Goal: Use online tool/utility: Utilize a website feature to perform a specific function

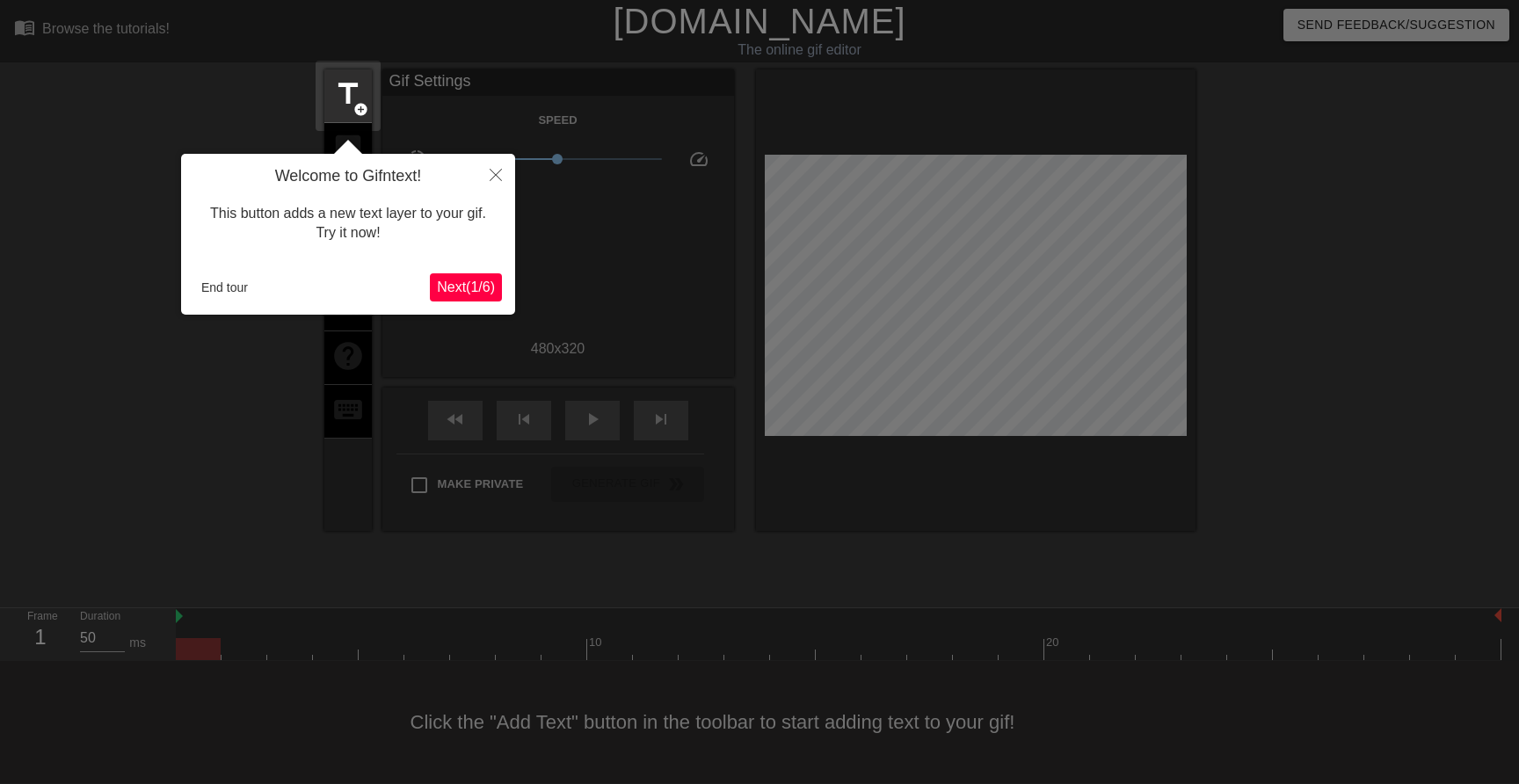
click at [207, 284] on button "End tour" at bounding box center [224, 288] width 60 height 27
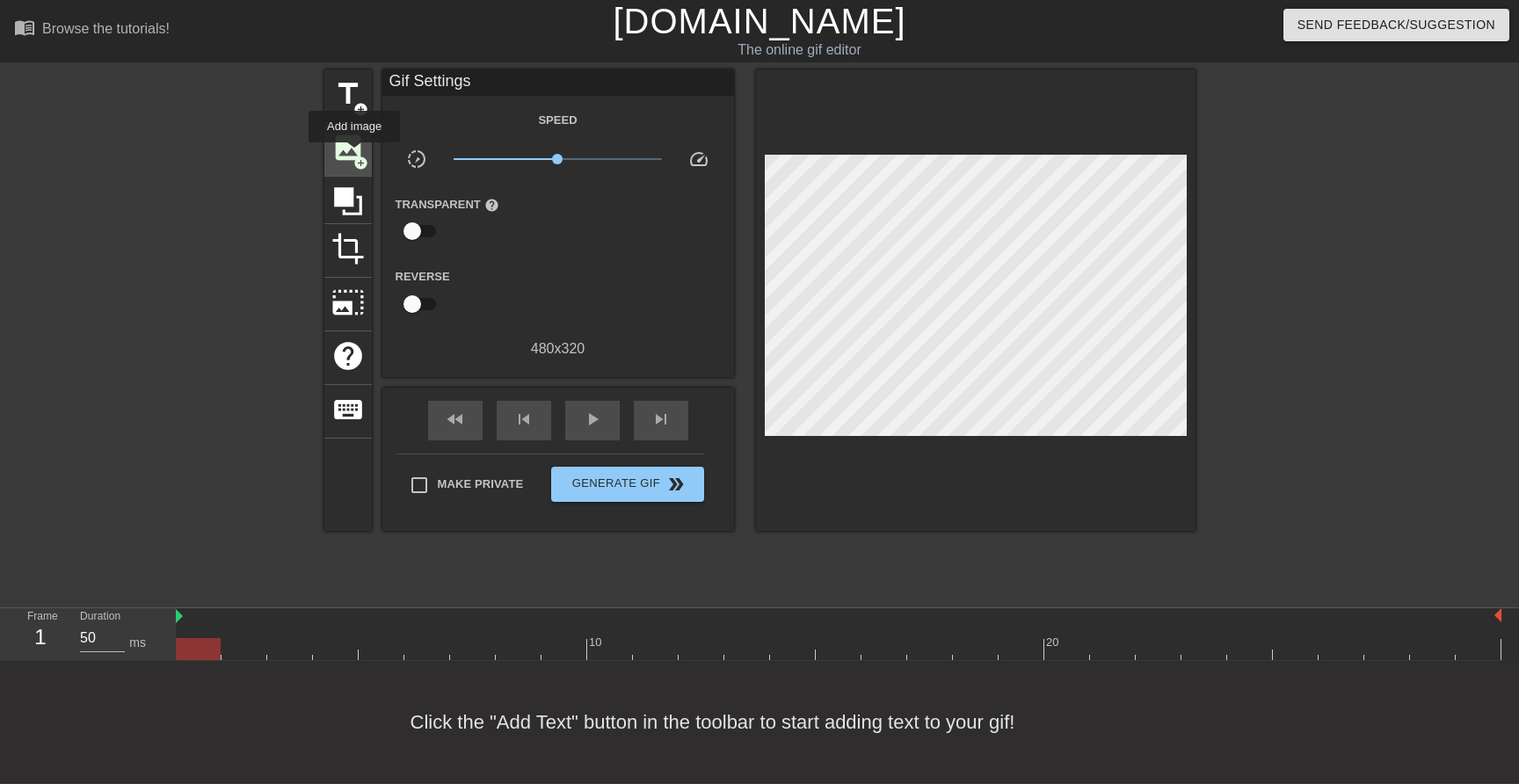
click at [355, 156] on span "add_circle" at bounding box center [361, 163] width 15 height 15
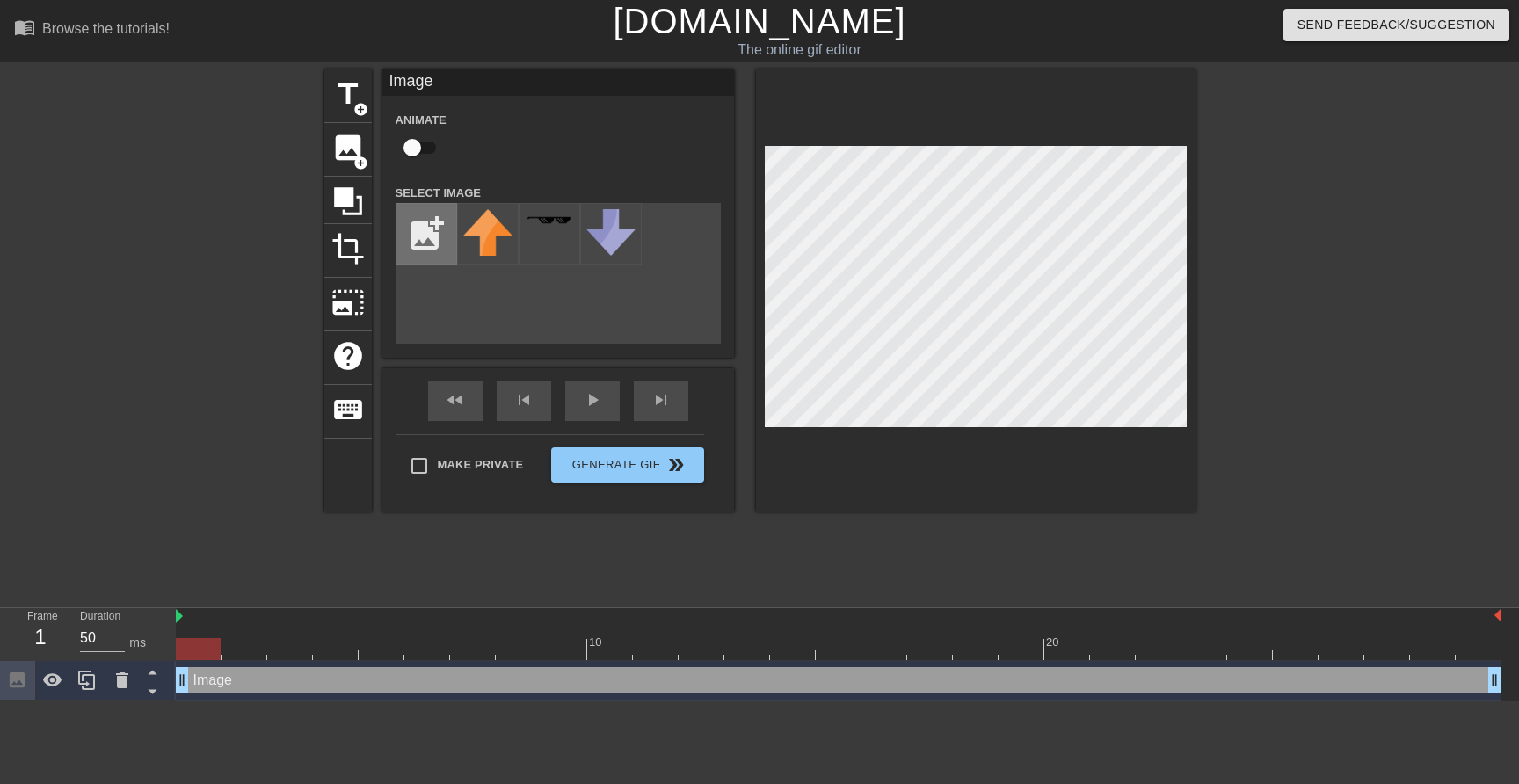
click at [426, 232] on input "file" at bounding box center [427, 233] width 59 height 59
type input "C:\fakepath\Unknown-5"
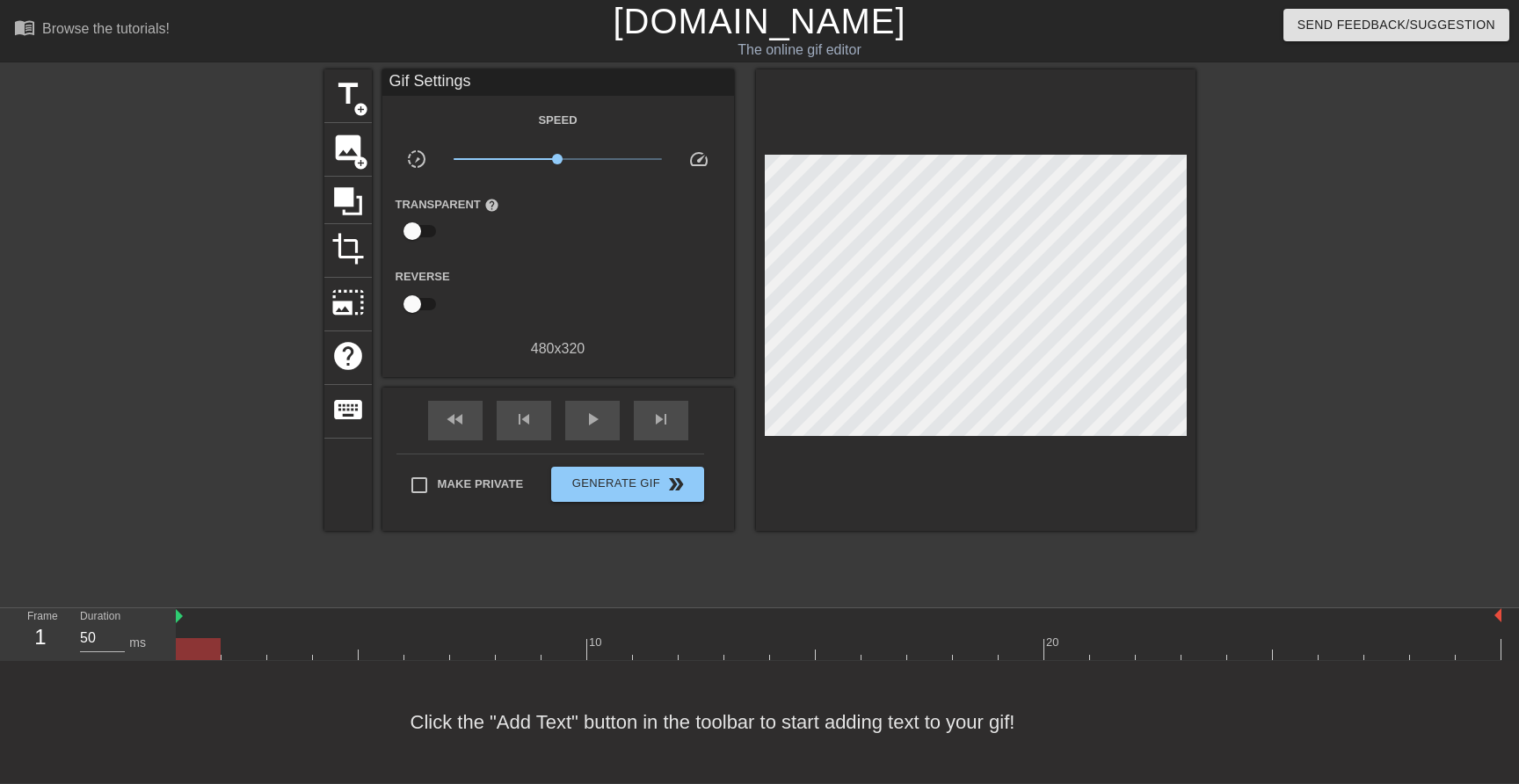
click at [1333, 195] on div at bounding box center [1349, 333] width 264 height 527
click at [348, 138] on span "image" at bounding box center [347, 147] width 33 height 33
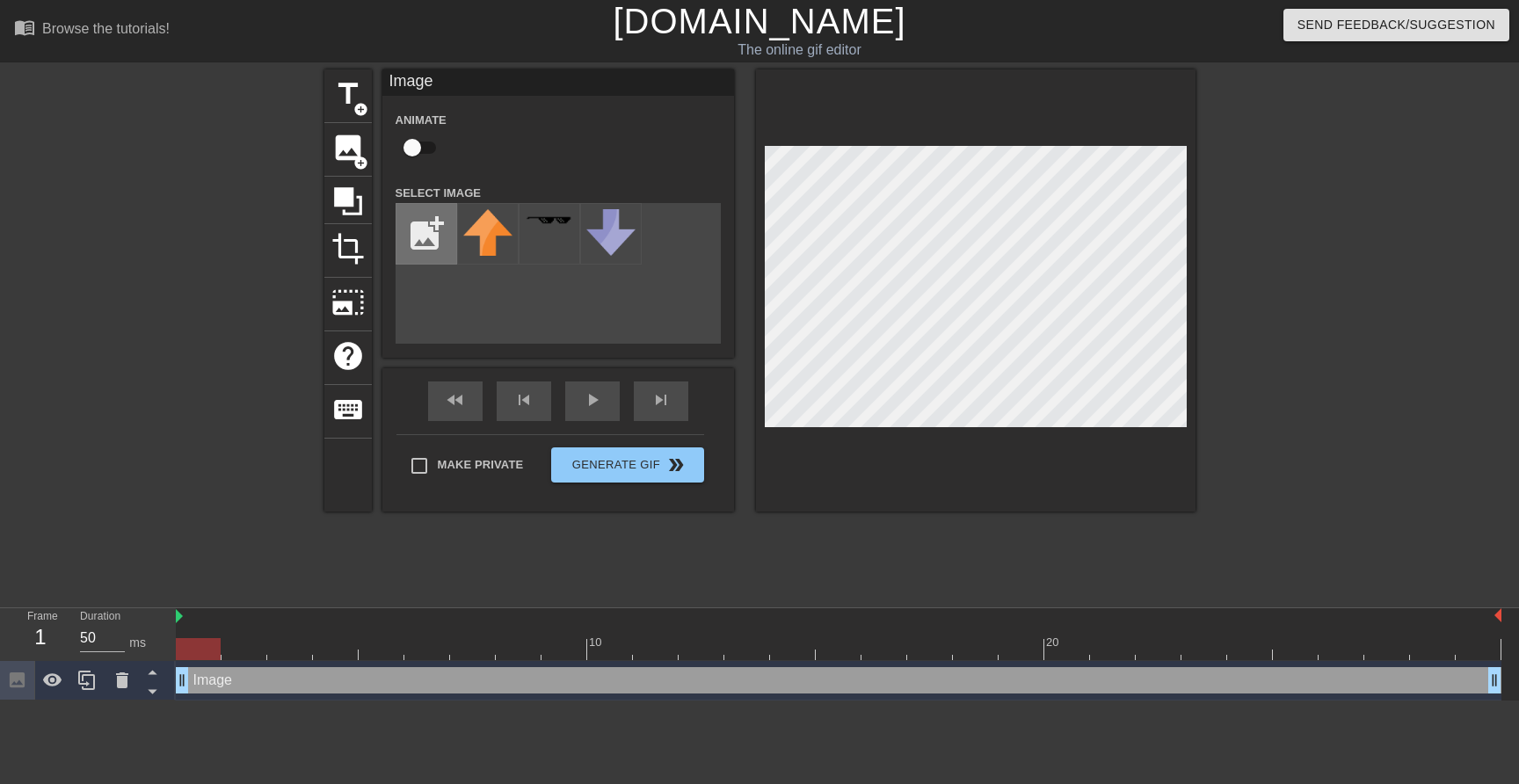
click at [440, 236] on input "file" at bounding box center [427, 233] width 59 height 59
type input "C:\fakepath\thumbs-up-[MEDICAL_DATA]-tone.png"
click at [494, 218] on img at bounding box center [487, 233] width 49 height 49
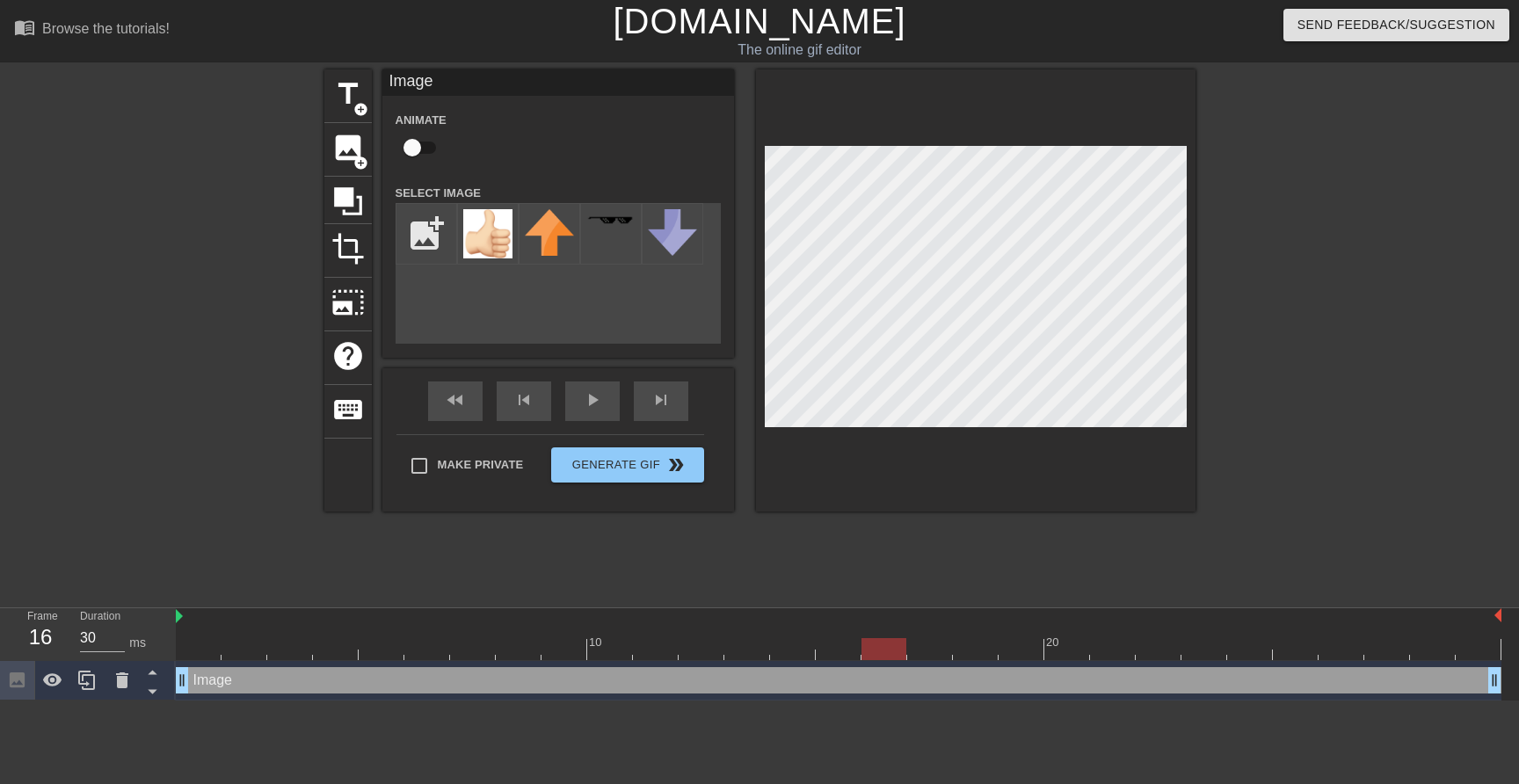
drag, startPoint x: 200, startPoint y: 652, endPoint x: 878, endPoint y: 642, distance: 678.1
click at [878, 642] on div at bounding box center [884, 648] width 45 height 22
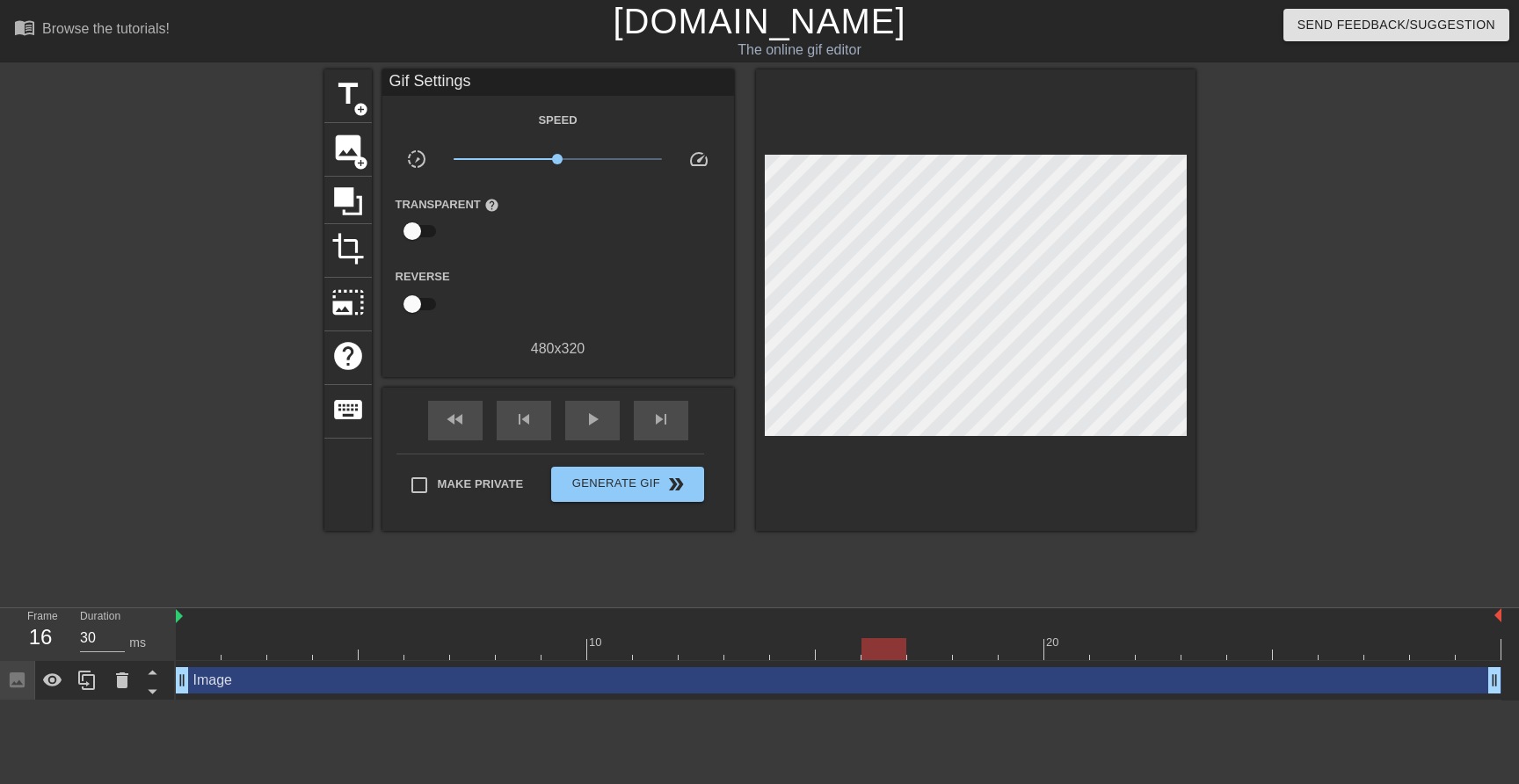
click at [907, 644] on div at bounding box center [839, 648] width 1326 height 22
click at [901, 652] on div at bounding box center [884, 648] width 45 height 22
type input "30"
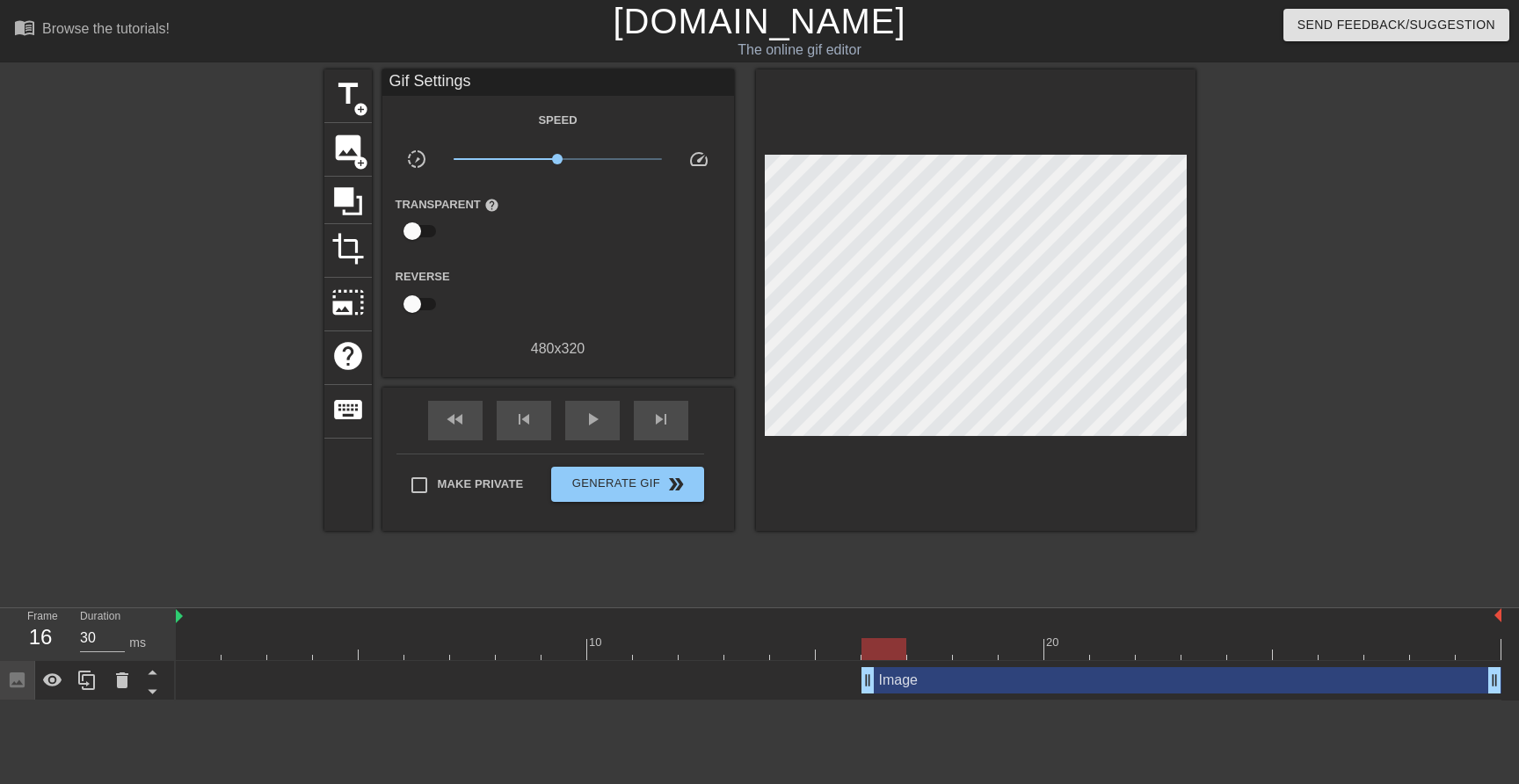
drag, startPoint x: 179, startPoint y: 689, endPoint x: 849, endPoint y: 689, distance: 670.0
click at [849, 689] on div "Image drag_handle drag_handle" at bounding box center [839, 681] width 1326 height 27
click at [81, 679] on icon at bounding box center [87, 680] width 21 height 21
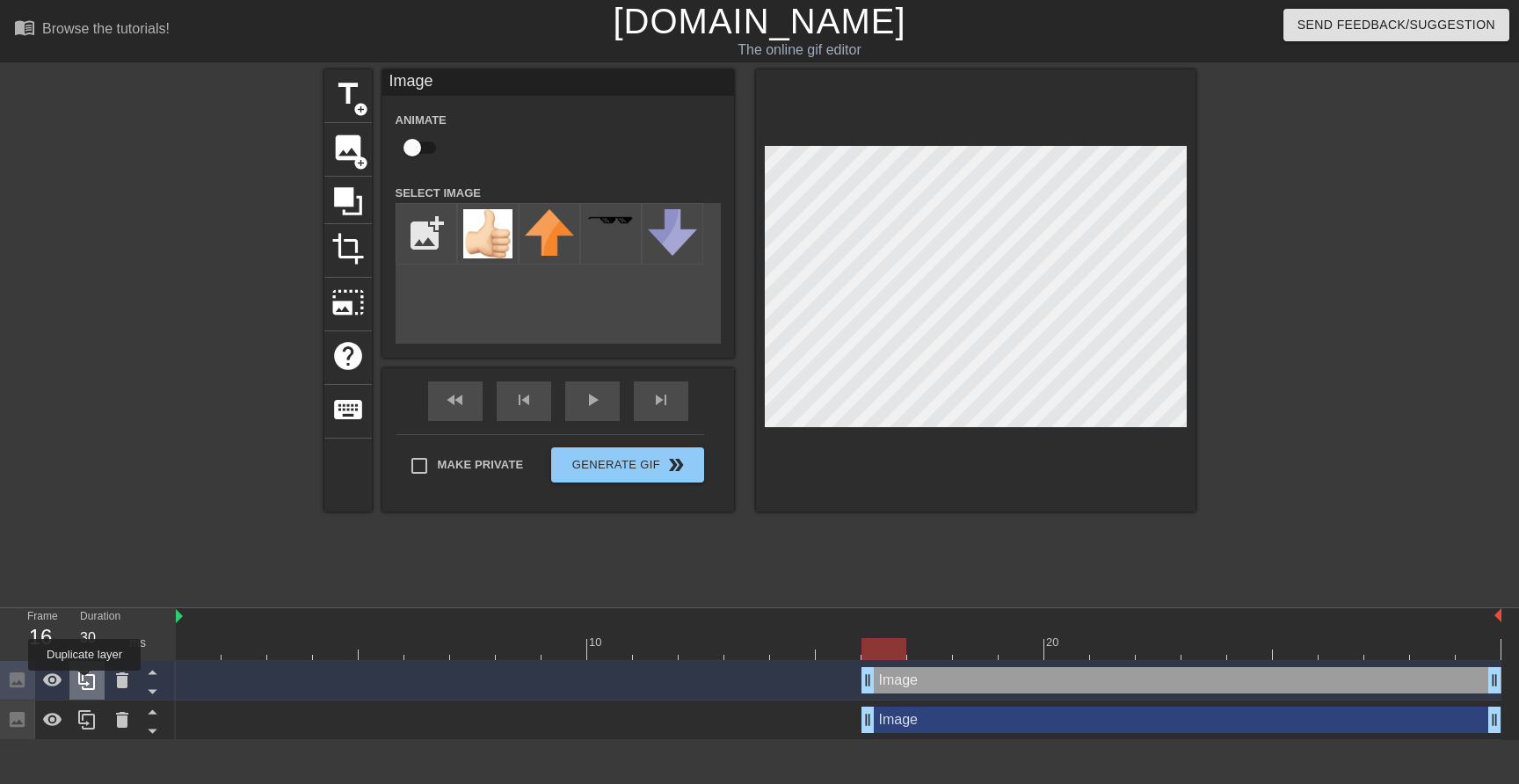
click at [86, 683] on icon at bounding box center [87, 680] width 21 height 21
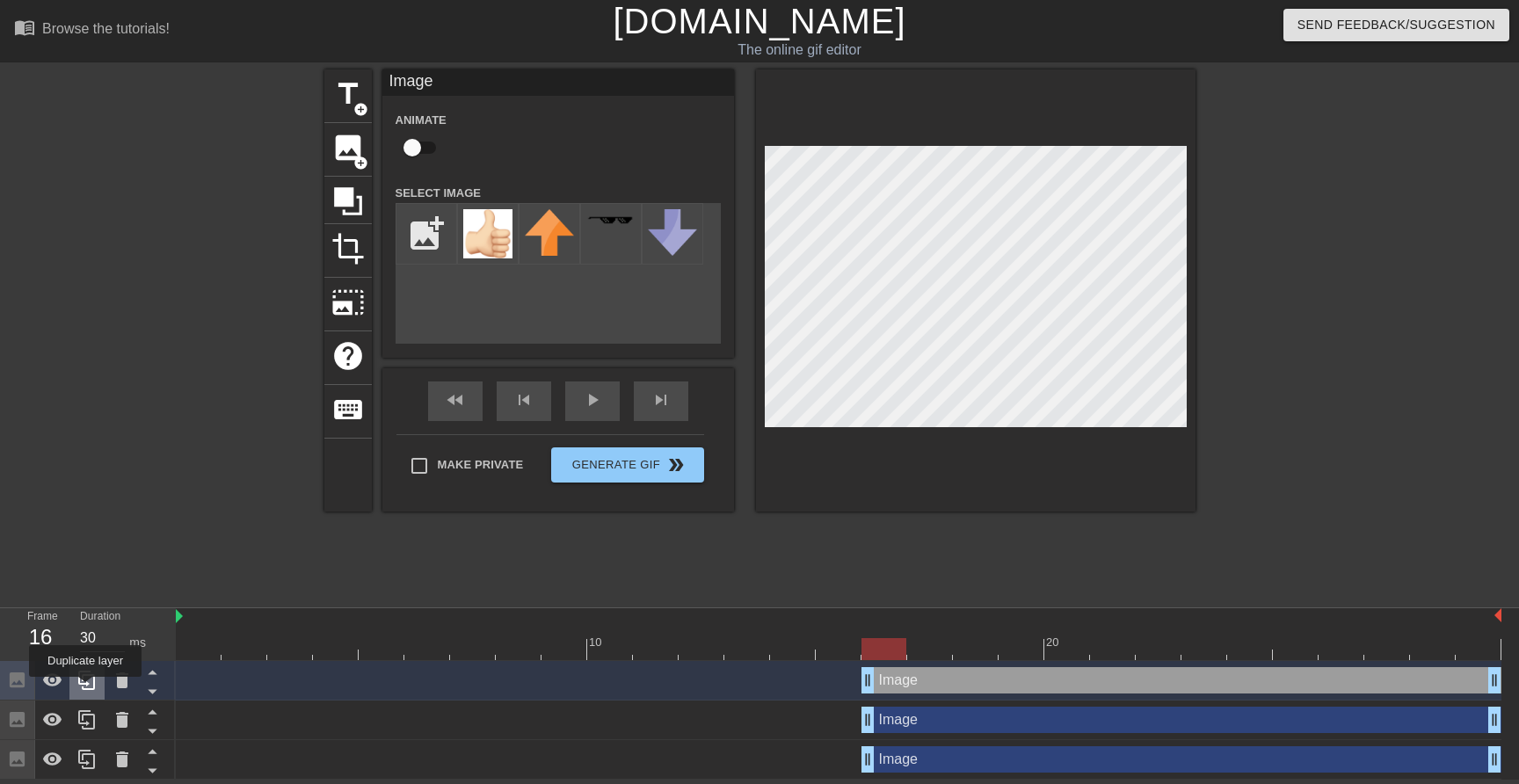
click at [87, 689] on icon at bounding box center [86, 680] width 16 height 19
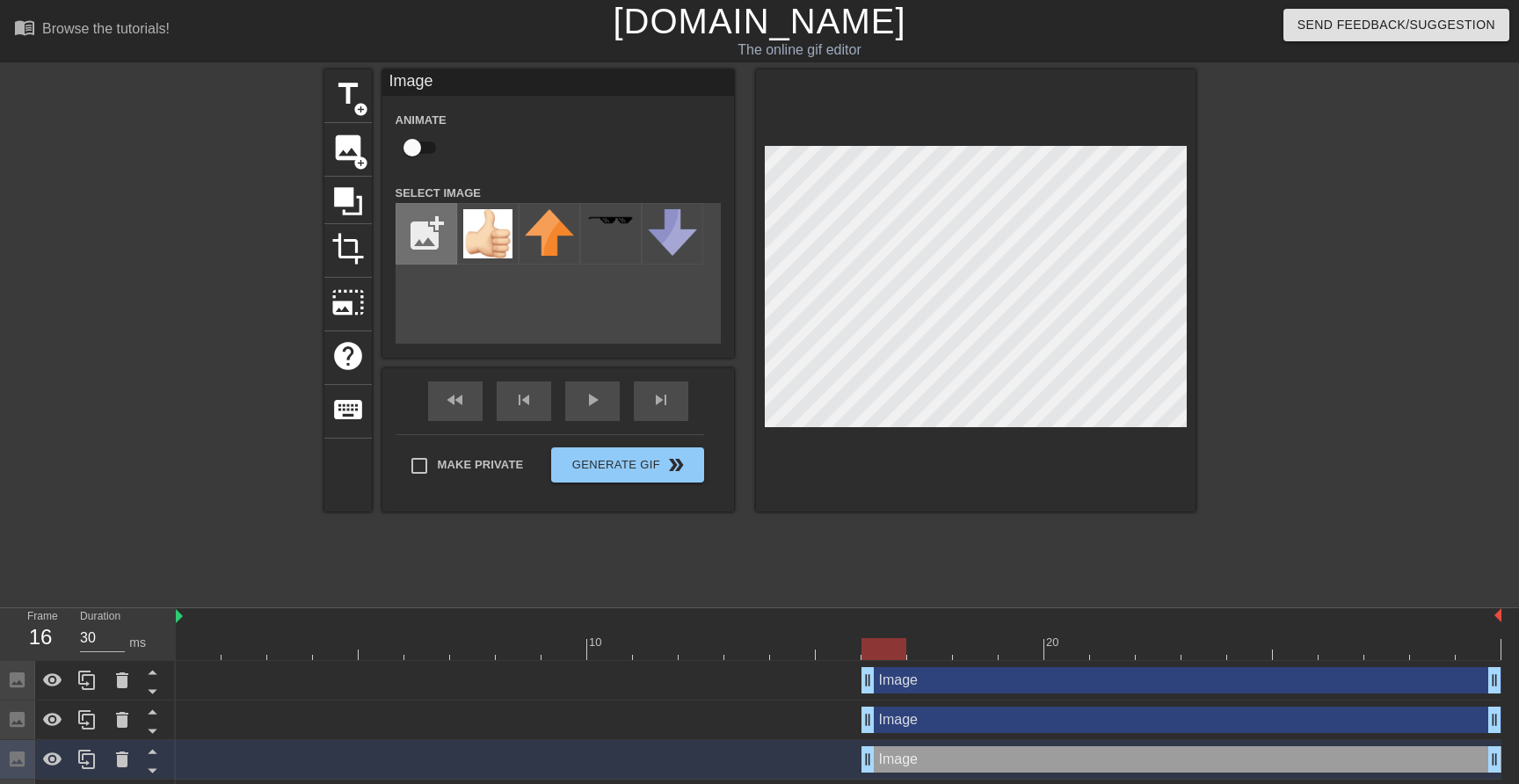
click at [427, 230] on input "file" at bounding box center [427, 233] width 59 height 59
type input "C:\fakepath\thumbs-up-sign_emoji-modifier-[PERSON_NAME]-type-6_1f44d-1f3ff_1f3f…"
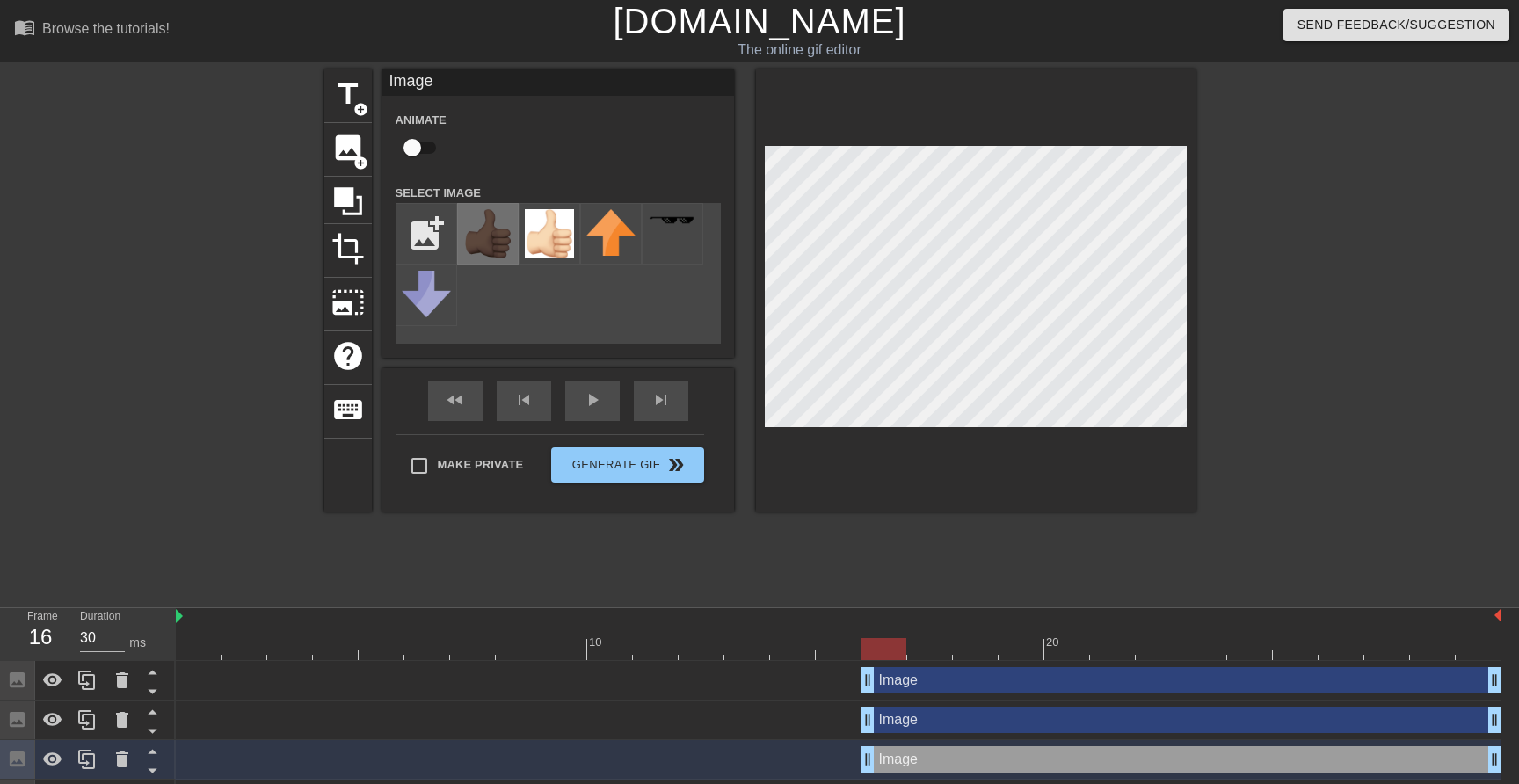
click at [496, 231] on img at bounding box center [487, 233] width 49 height 49
click at [495, 250] on img at bounding box center [487, 233] width 49 height 49
click at [491, 220] on img at bounding box center [487, 233] width 49 height 49
click at [1190, 259] on div at bounding box center [976, 291] width 440 height 442
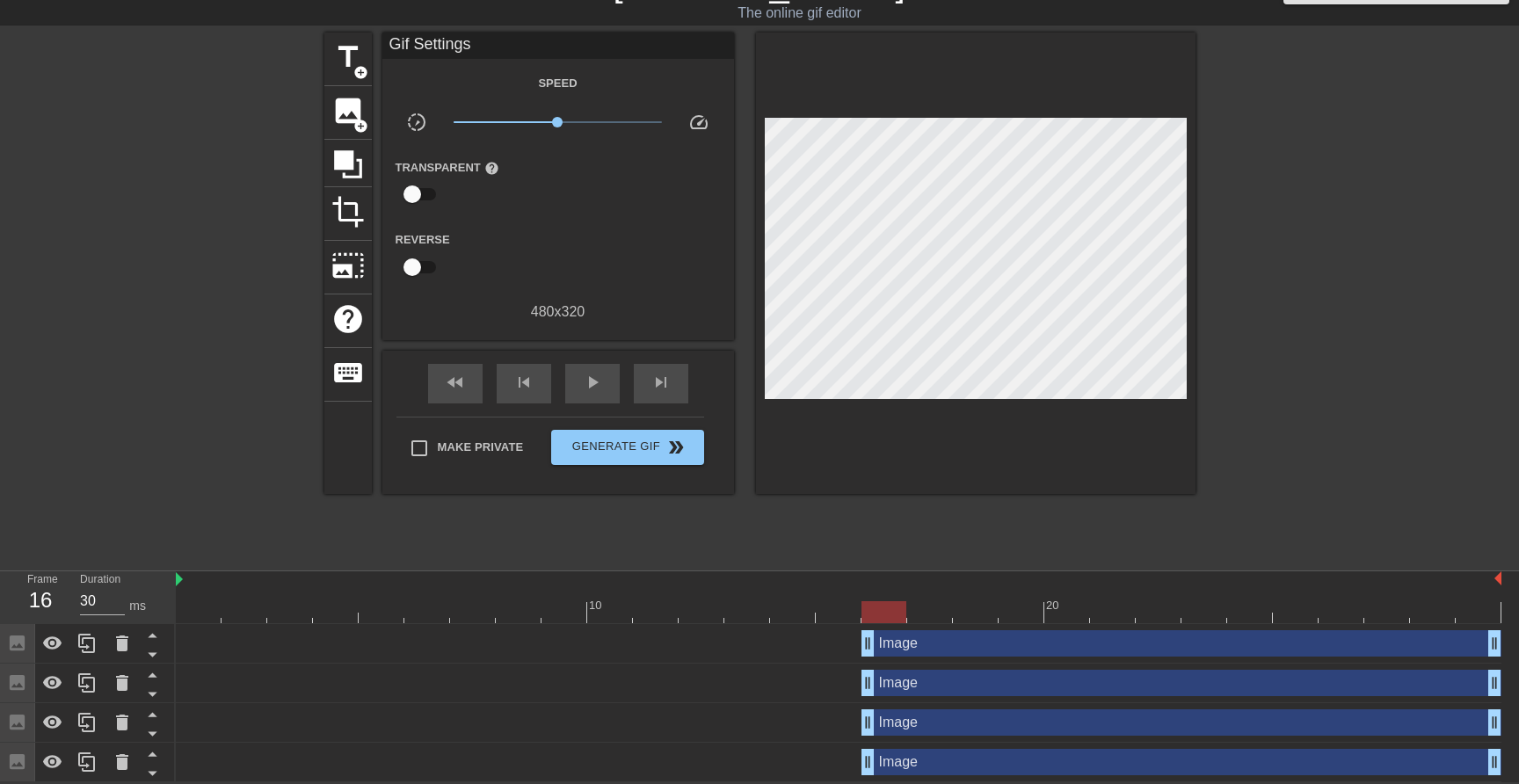
scroll to position [38, 0]
click at [518, 642] on div "Image drag_handle drag_handle" at bounding box center [839, 643] width 1326 height 27
click at [1173, 636] on div "Image drag_handle drag_handle" at bounding box center [1181, 643] width 640 height 27
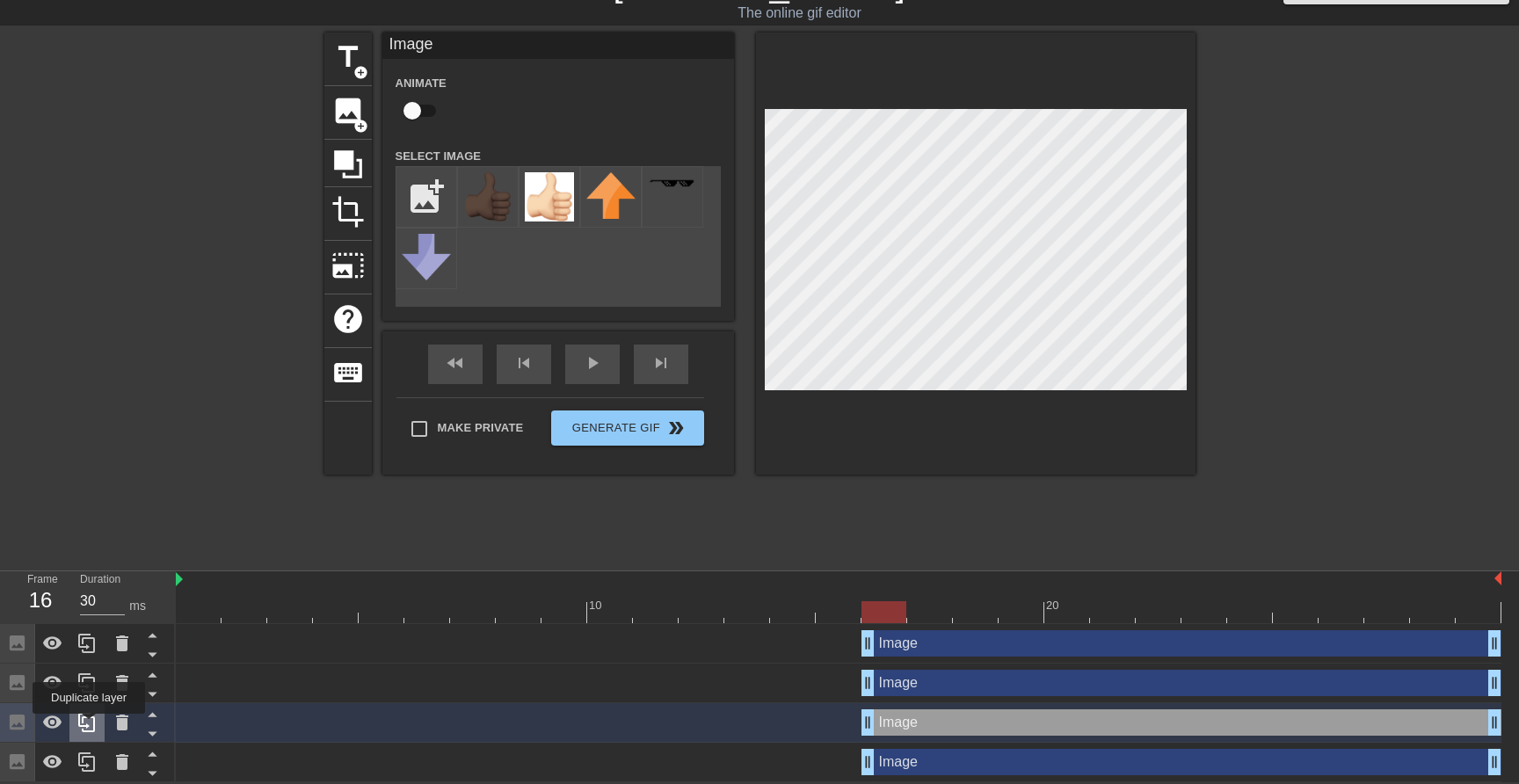
click at [90, 726] on icon at bounding box center [87, 722] width 21 height 21
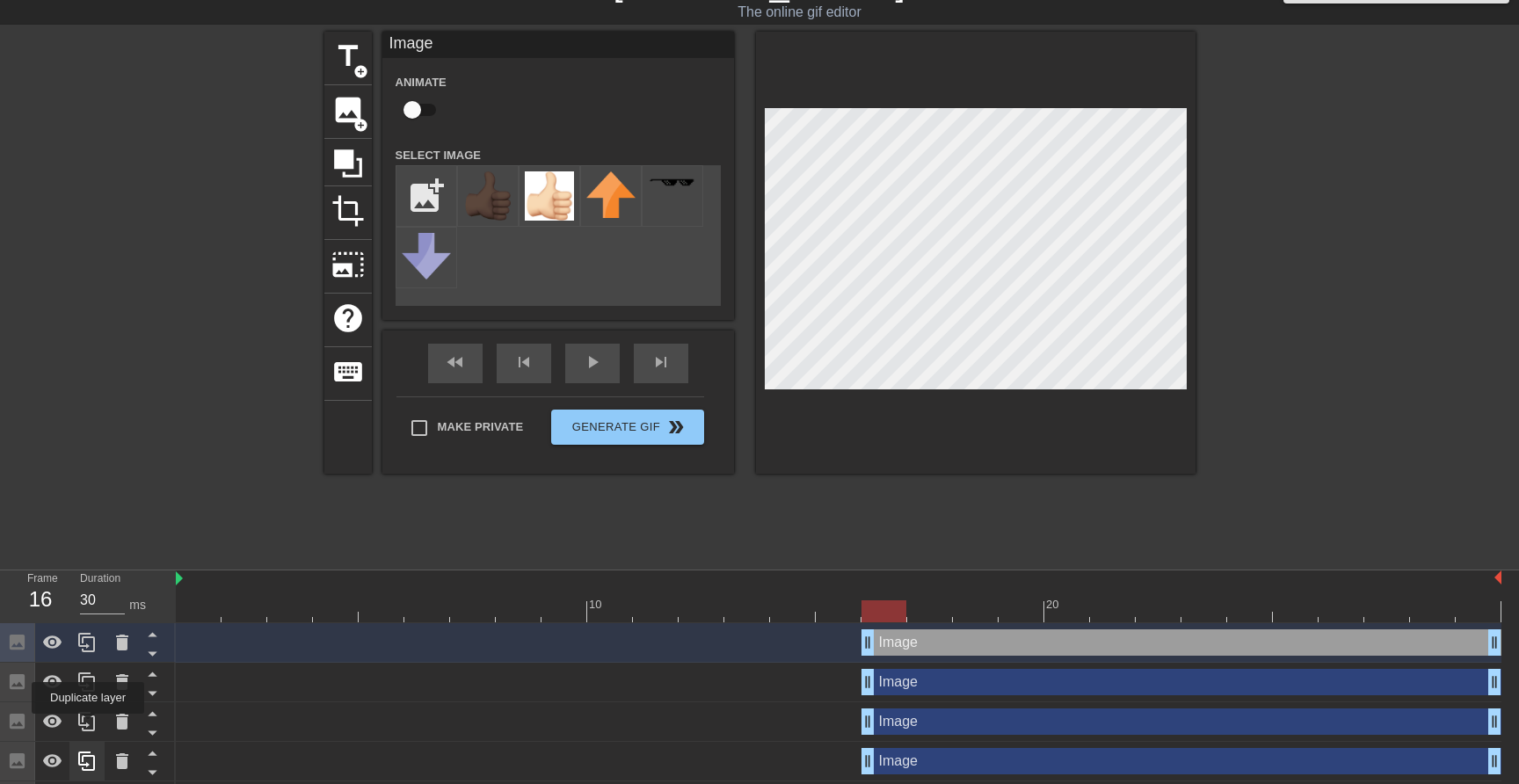
click at [90, 726] on icon at bounding box center [87, 722] width 21 height 21
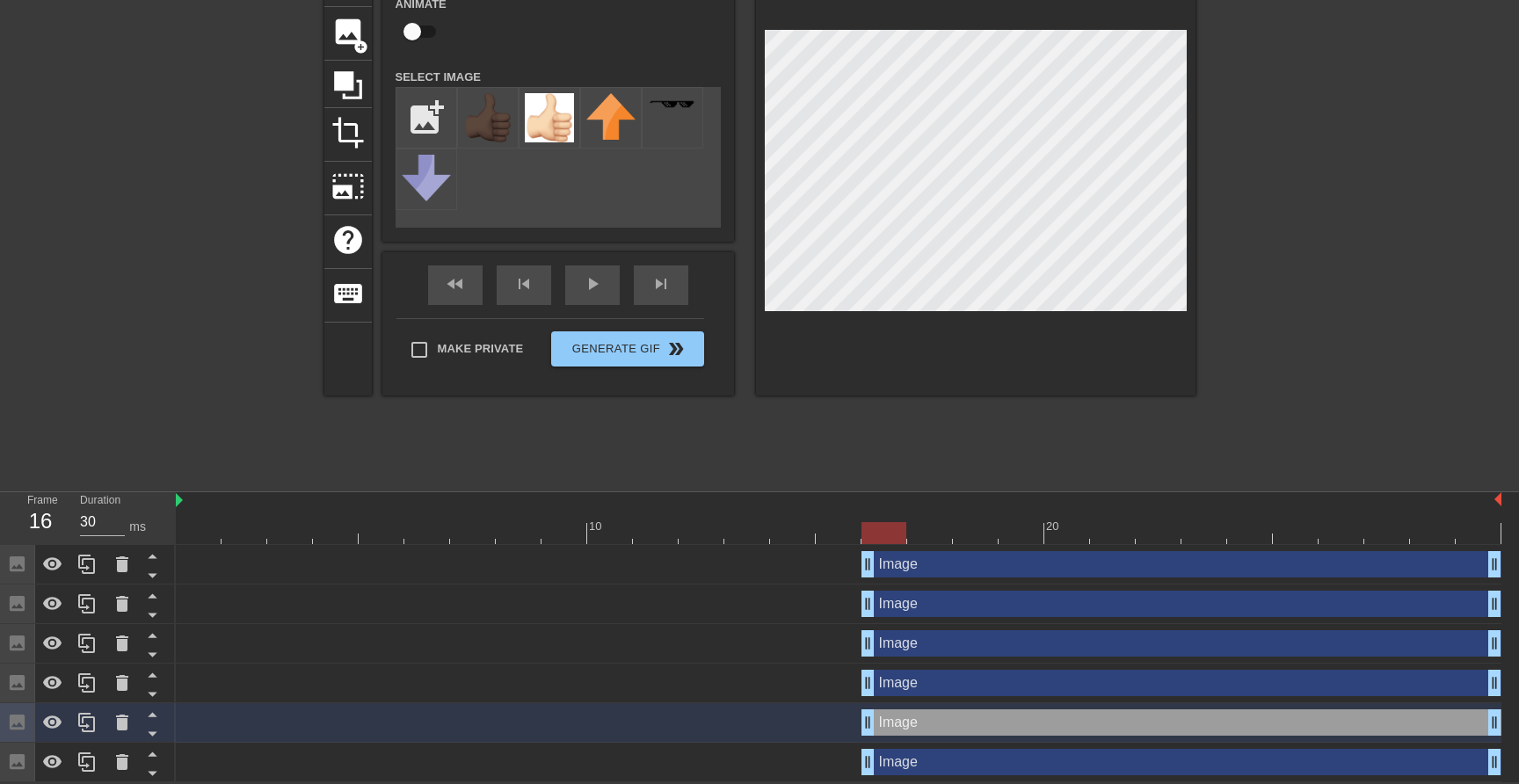
scroll to position [117, 0]
drag, startPoint x: 924, startPoint y: 539, endPoint x: 940, endPoint y: 537, distance: 16.1
click at [940, 537] on div at bounding box center [839, 533] width 1326 height 22
click at [964, 537] on div at bounding box center [839, 533] width 1326 height 22
click at [1011, 531] on div at bounding box center [839, 533] width 1326 height 22
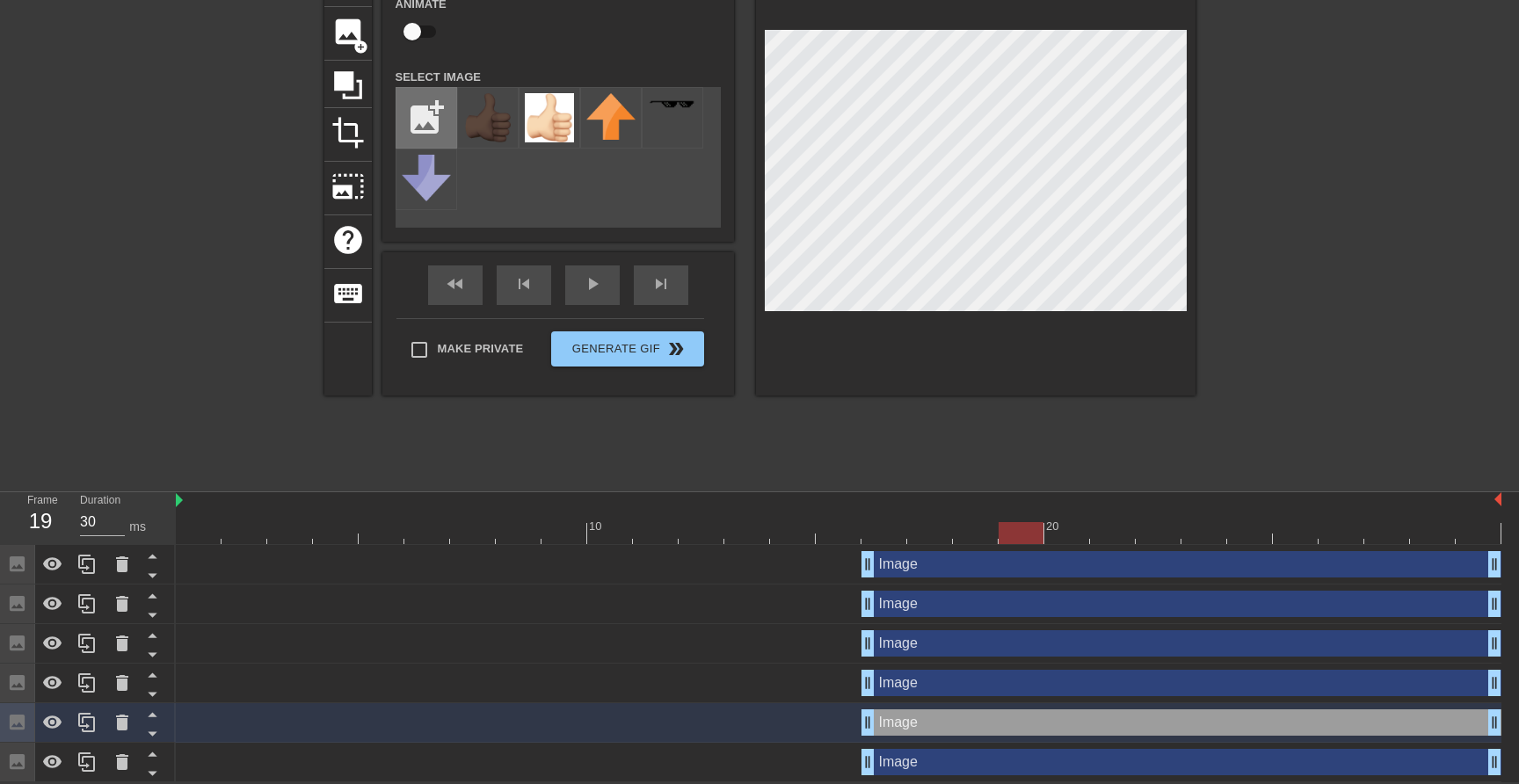
click at [425, 111] on input "file" at bounding box center [427, 118] width 59 height 59
click at [983, 560] on div "Image drag_handle drag_handle" at bounding box center [1181, 564] width 640 height 27
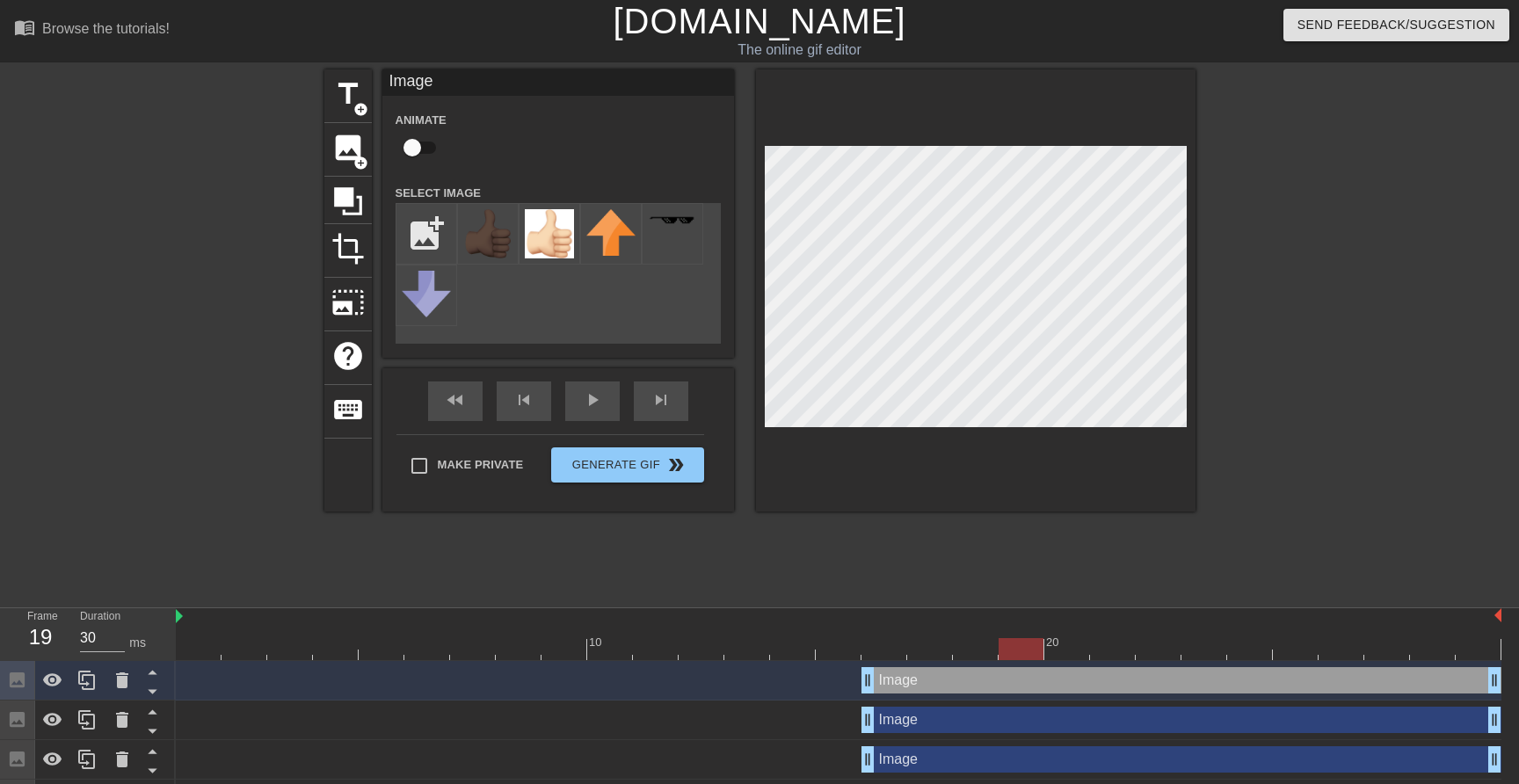
scroll to position [0, 0]
click at [429, 229] on input "file" at bounding box center [427, 233] width 59 height 59
type input "C:\fakepath\thumbs-up-sign-emoji-icon-ios10-115360879295cmib8lvrc.png"
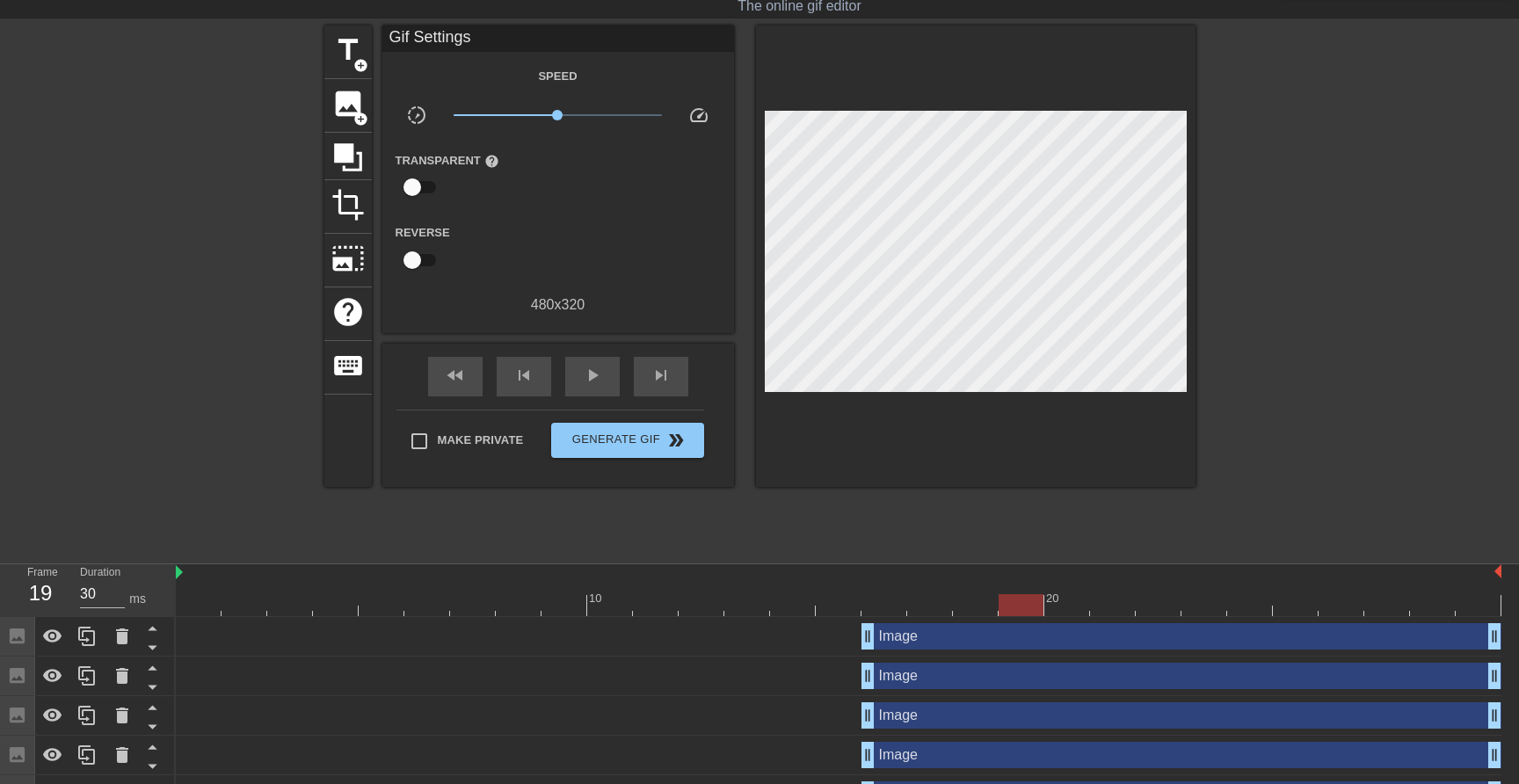
scroll to position [29, 0]
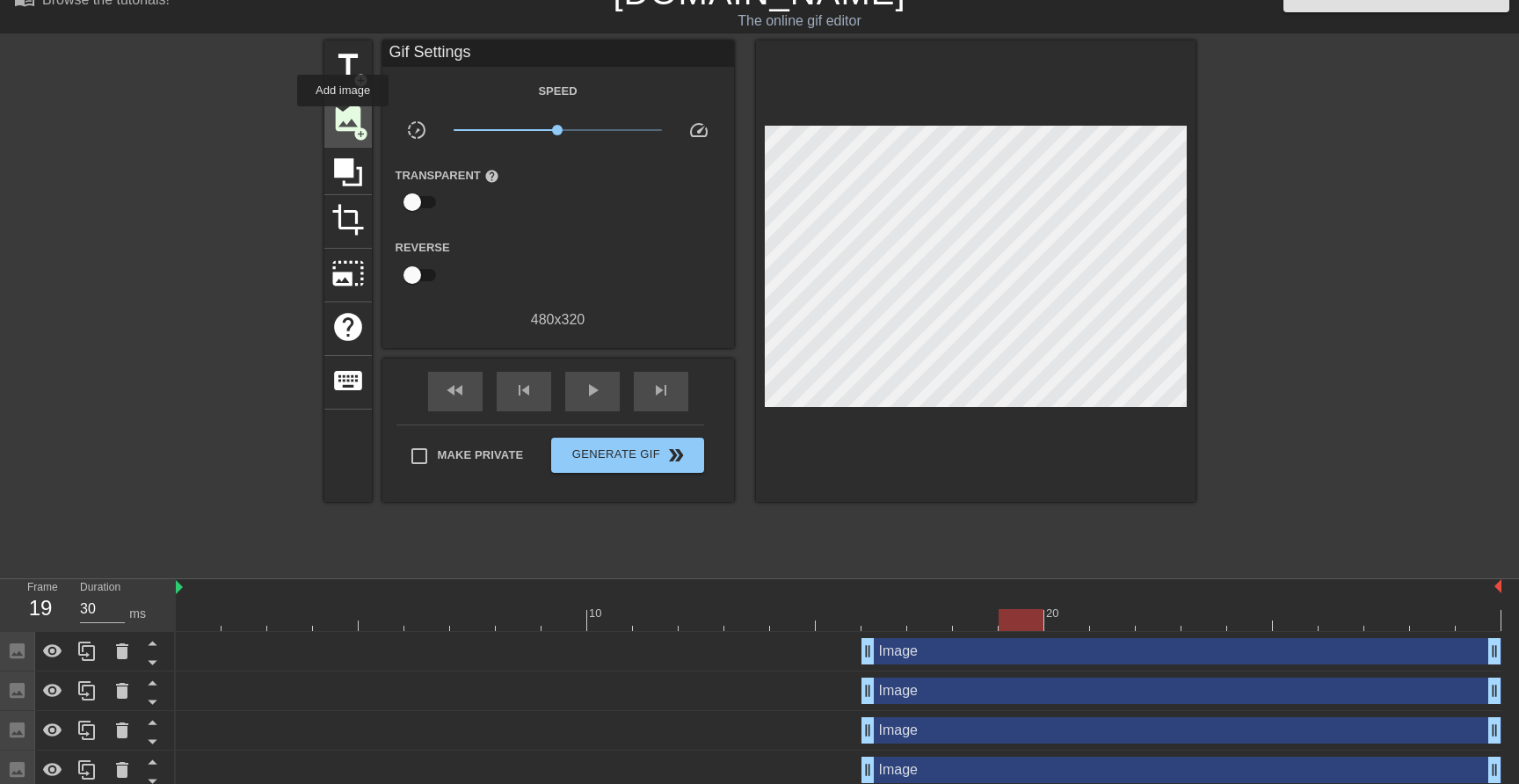
click at [343, 119] on span "image" at bounding box center [347, 119] width 33 height 33
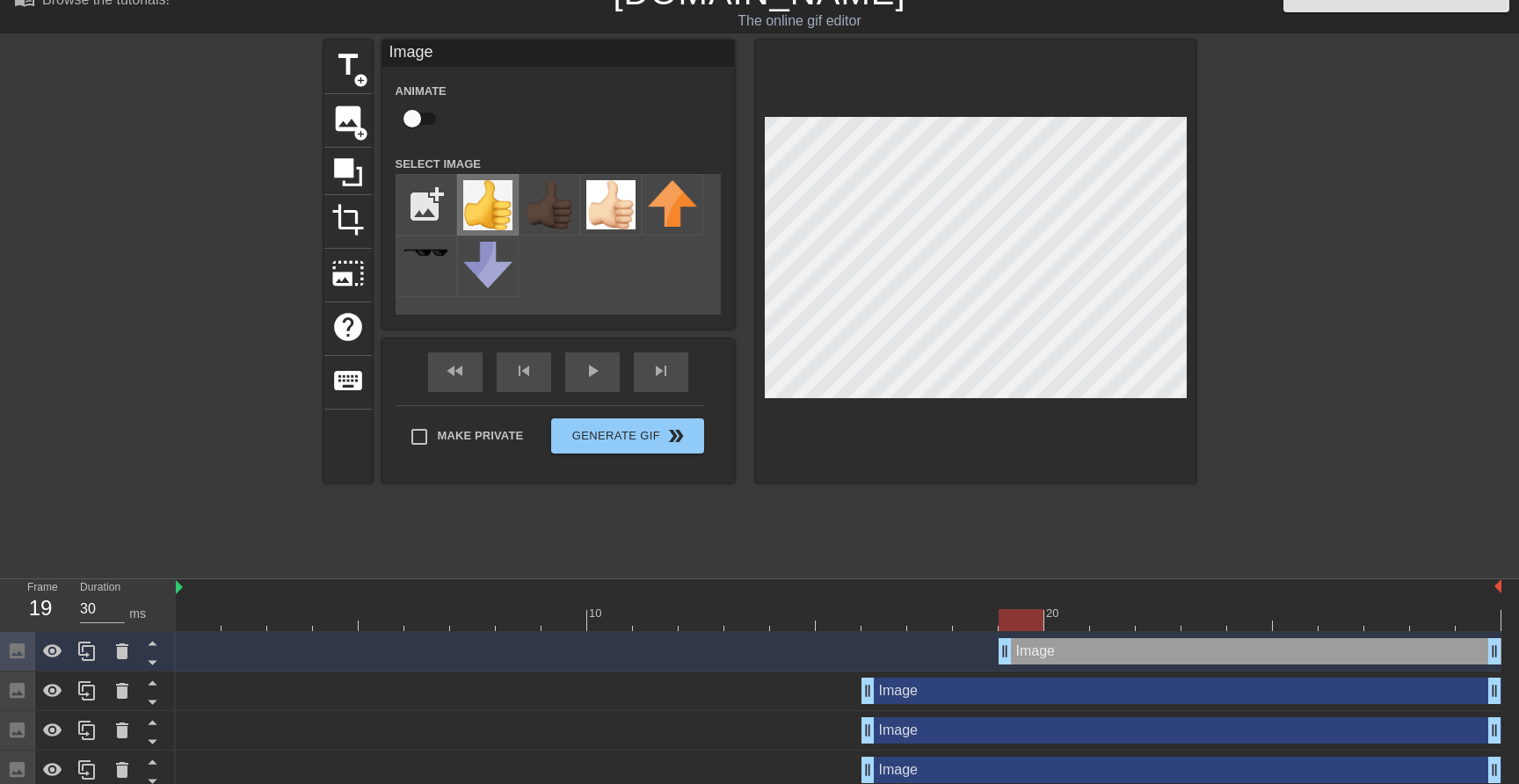
click at [482, 196] on img at bounding box center [487, 205] width 49 height 50
click at [1060, 653] on div "Image drag_handle drag_handle" at bounding box center [1250, 651] width 503 height 27
click at [82, 661] on icon at bounding box center [86, 651] width 16 height 19
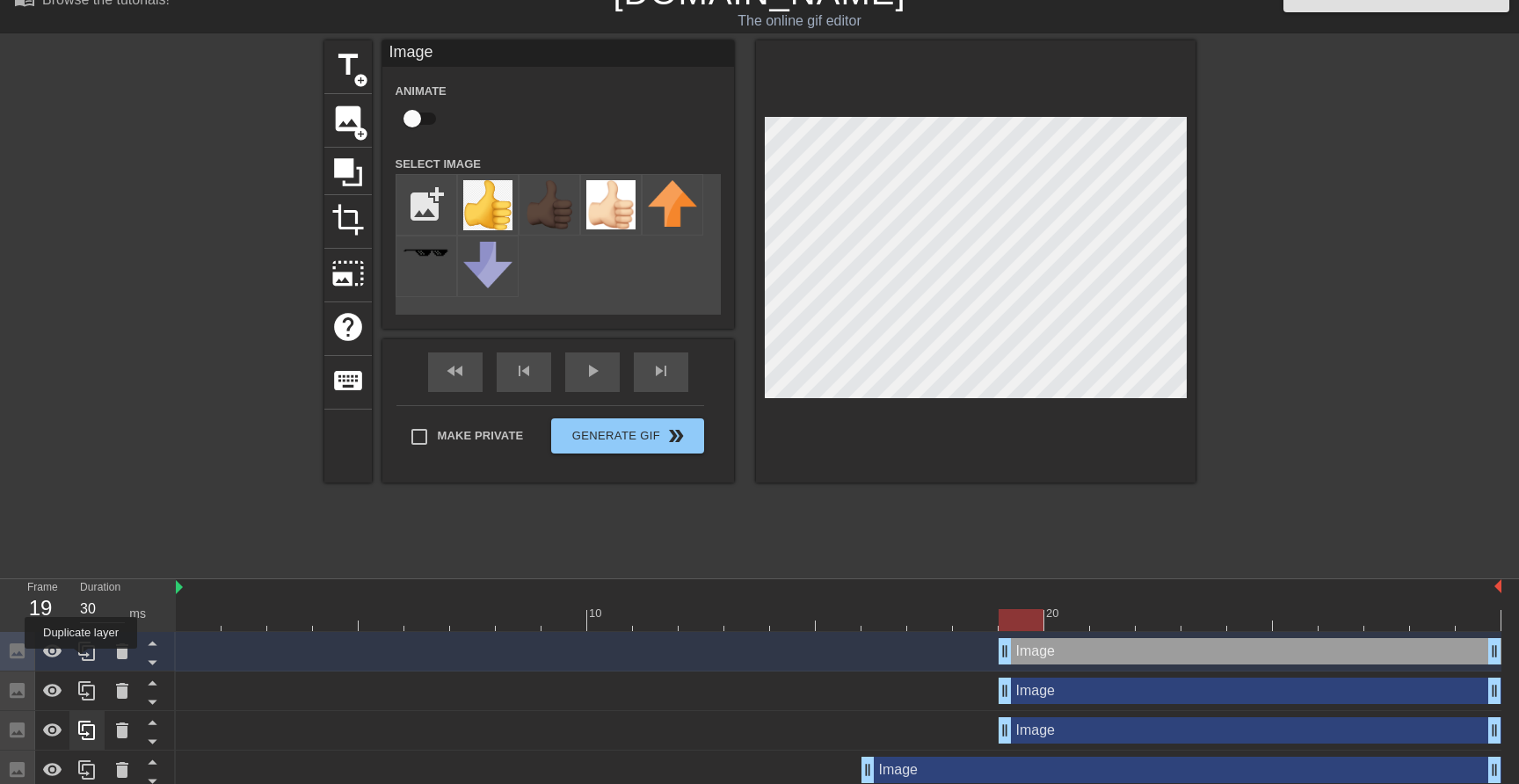
click at [82, 661] on icon at bounding box center [86, 651] width 16 height 19
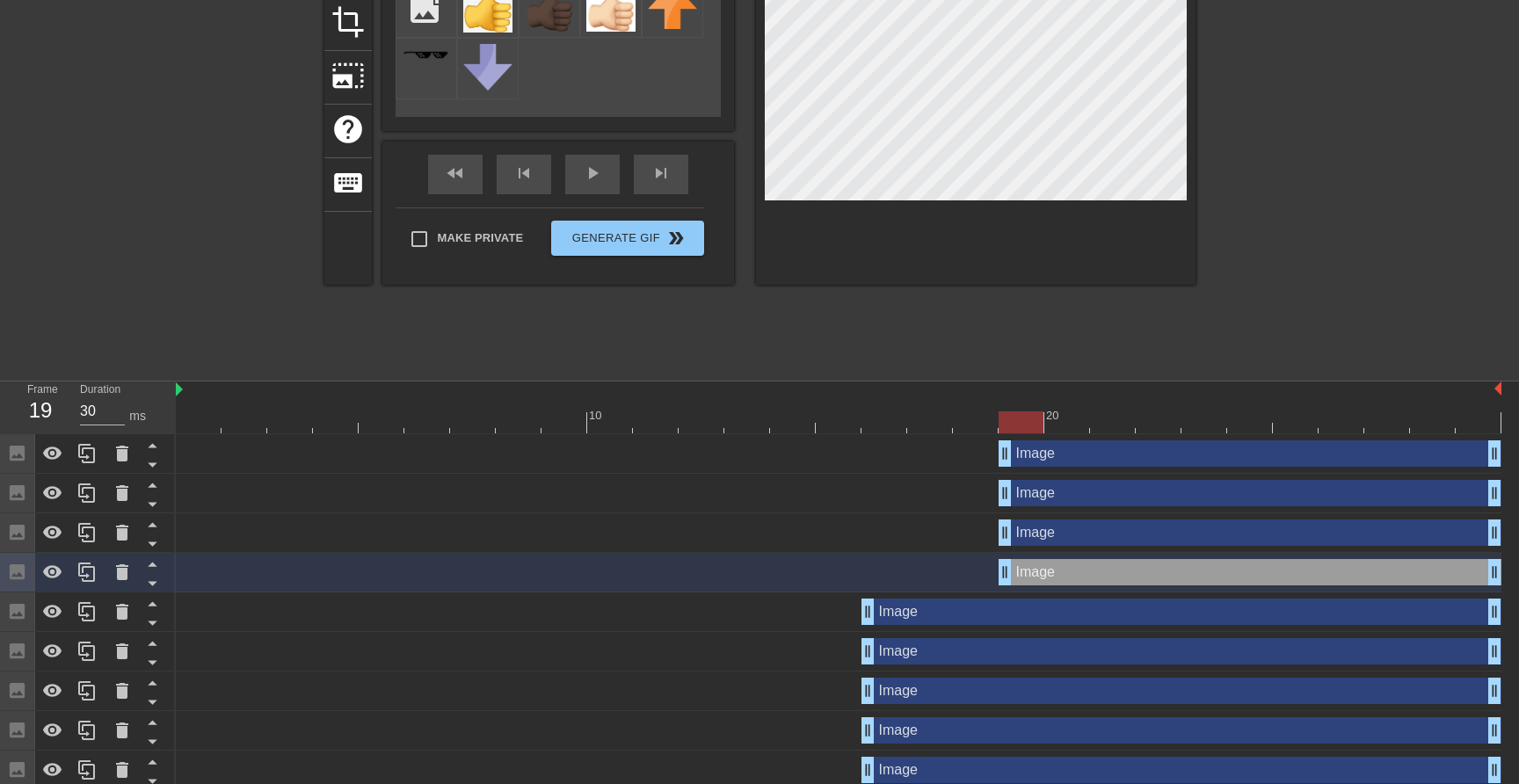
scroll to position [272, 0]
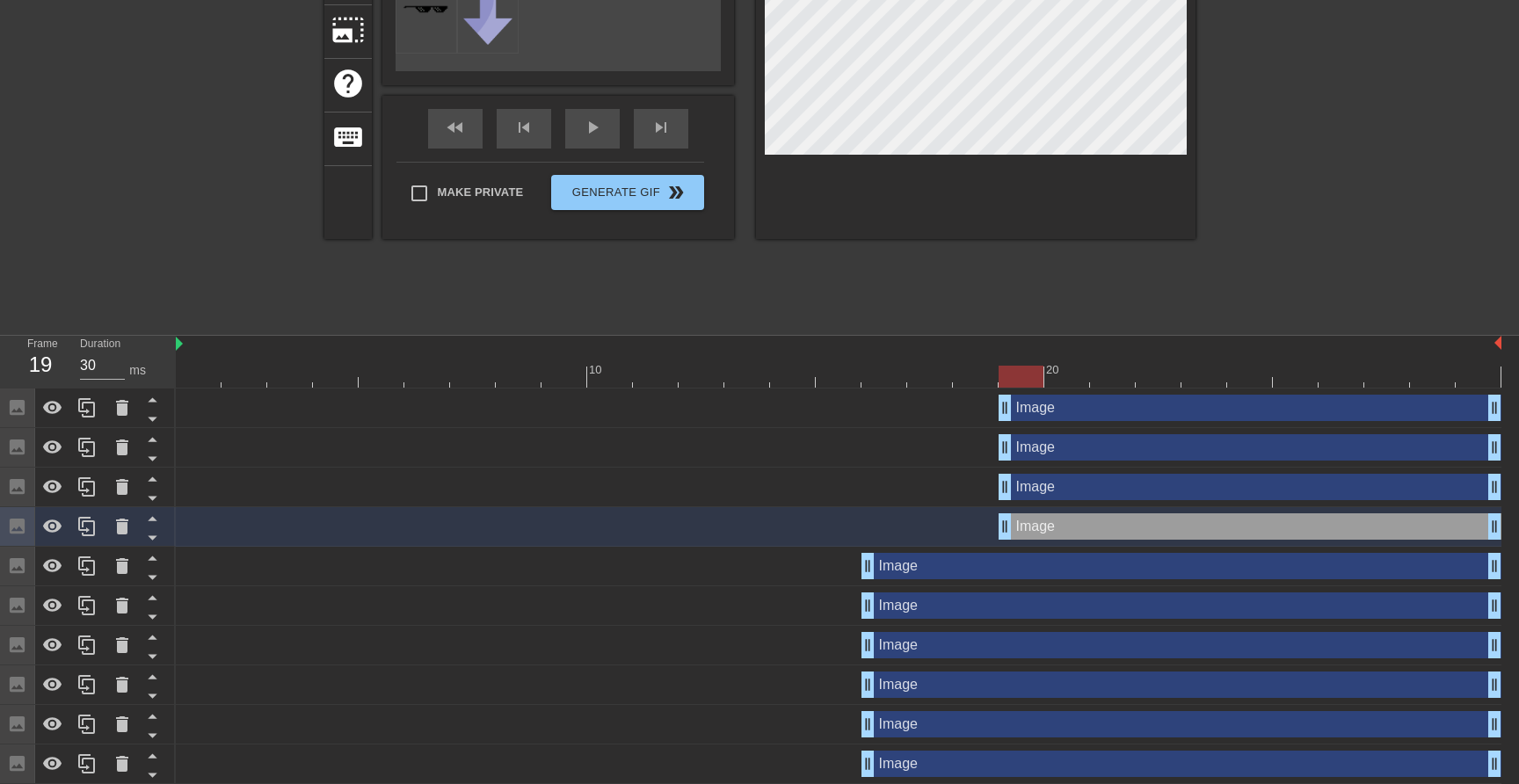
click at [1036, 652] on div "Image drag_handle drag_handle" at bounding box center [1181, 645] width 640 height 27
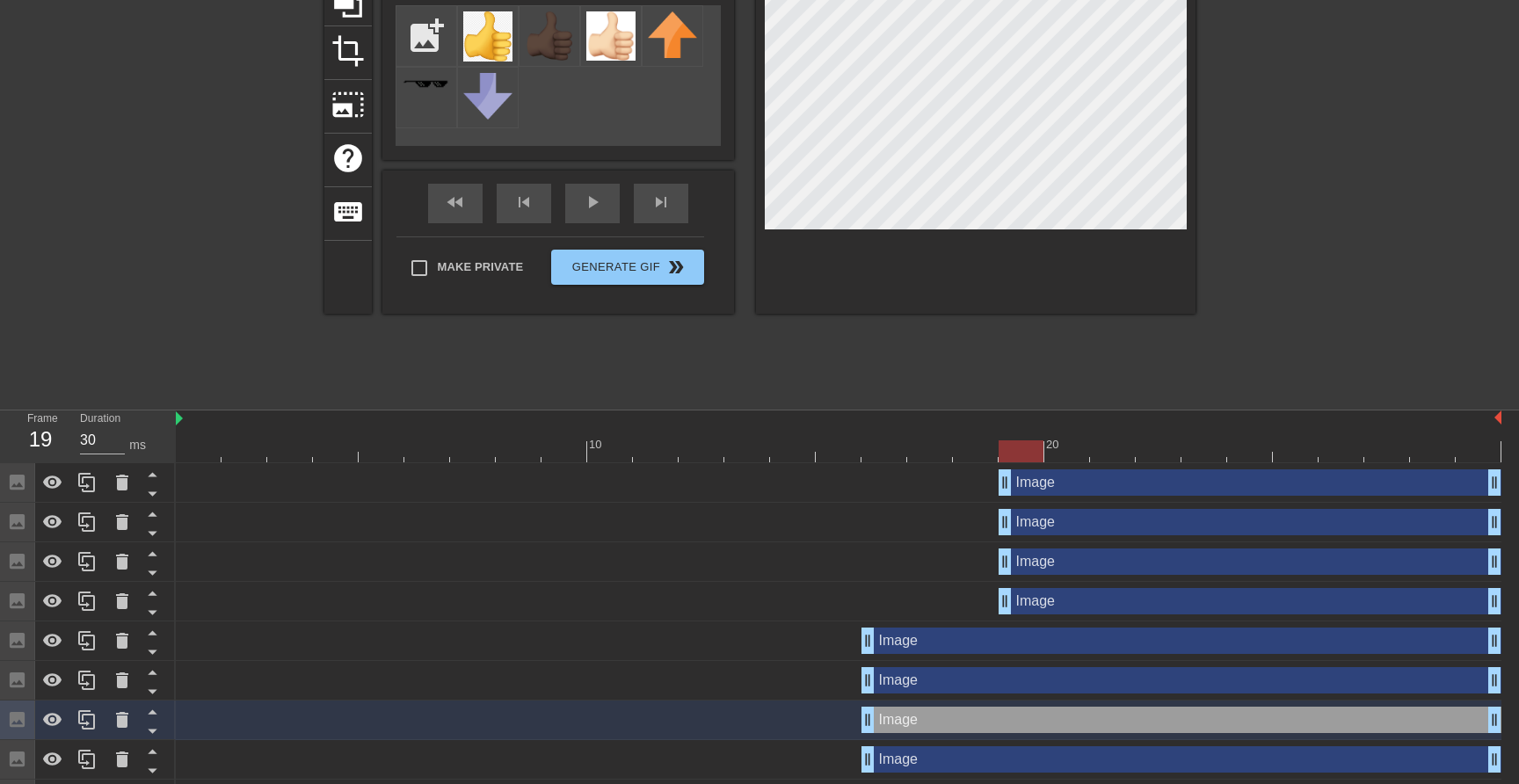
scroll to position [181, 0]
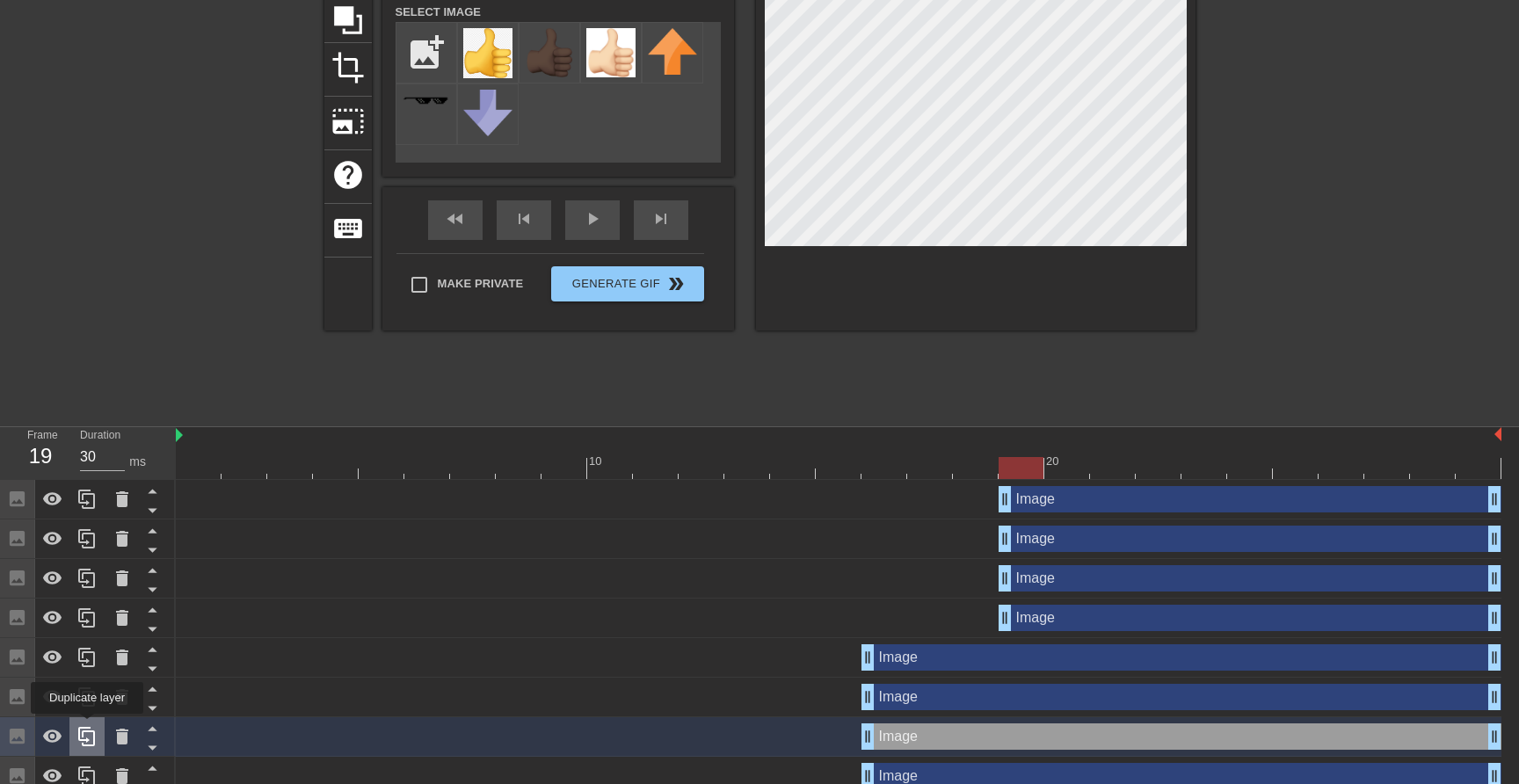
click at [89, 726] on icon at bounding box center [87, 736] width 21 height 21
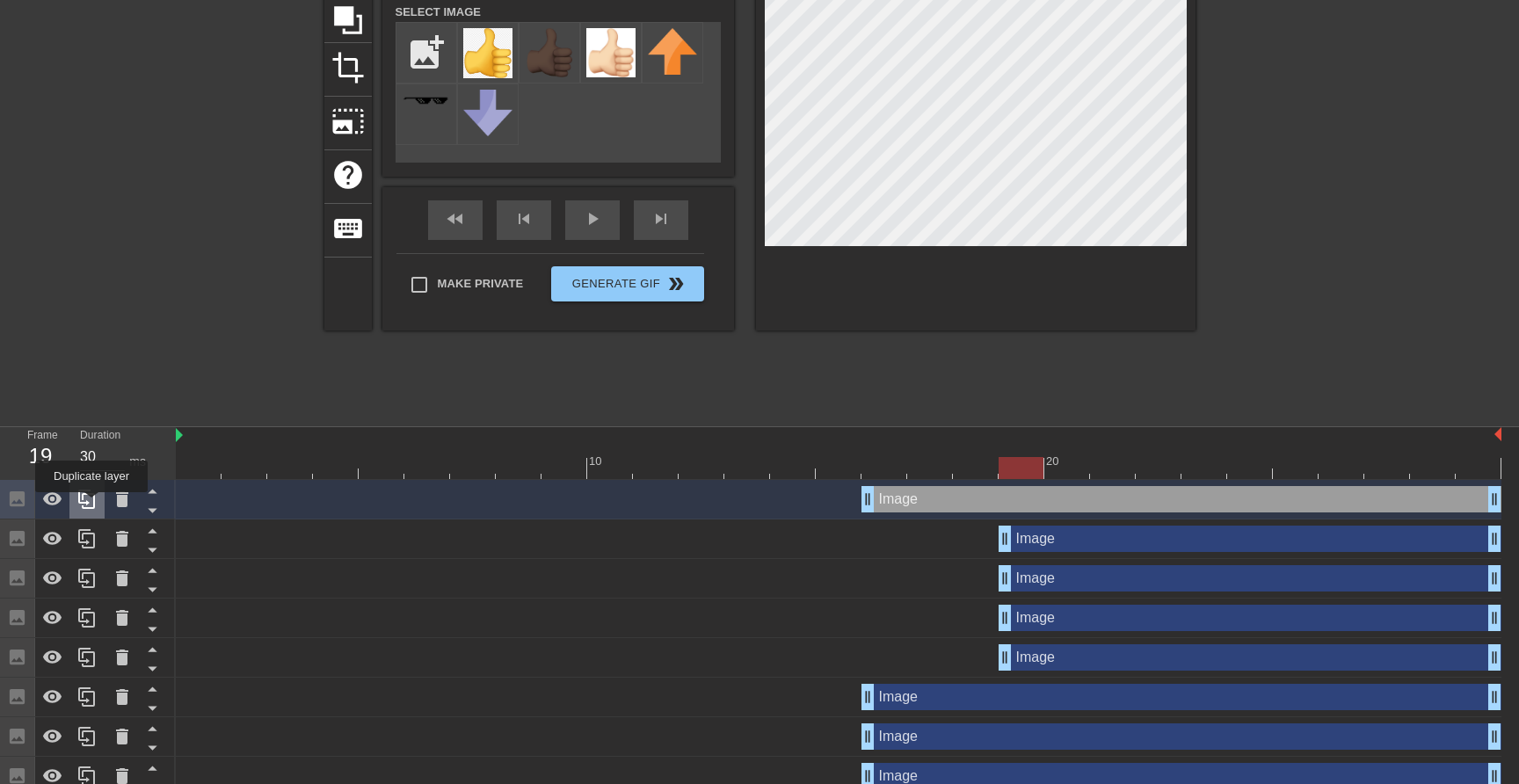
click at [93, 505] on icon at bounding box center [87, 499] width 21 height 21
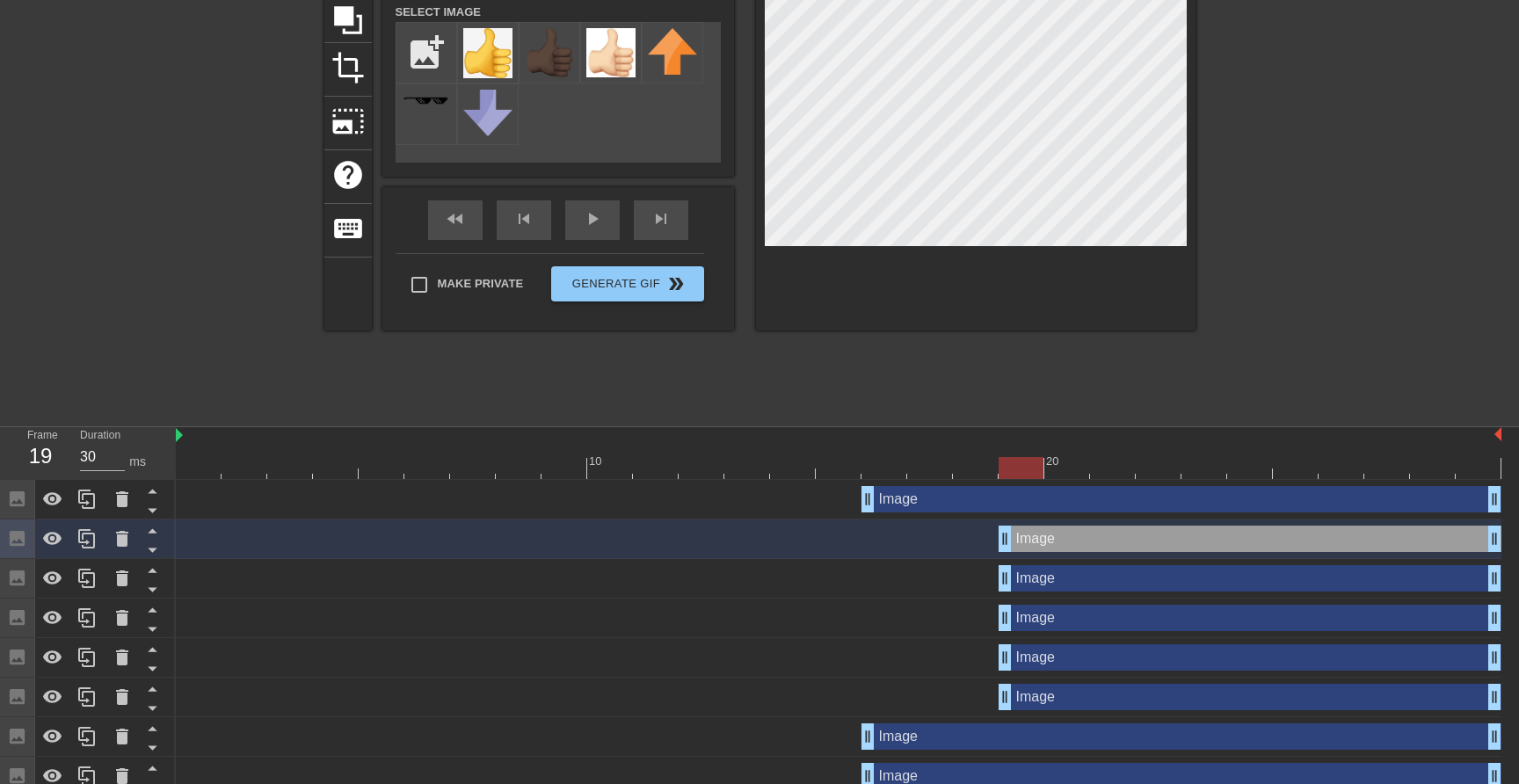
drag, startPoint x: 871, startPoint y: 543, endPoint x: 1002, endPoint y: 545, distance: 131.0
drag, startPoint x: 866, startPoint y: 498, endPoint x: 1003, endPoint y: 507, distance: 137.3
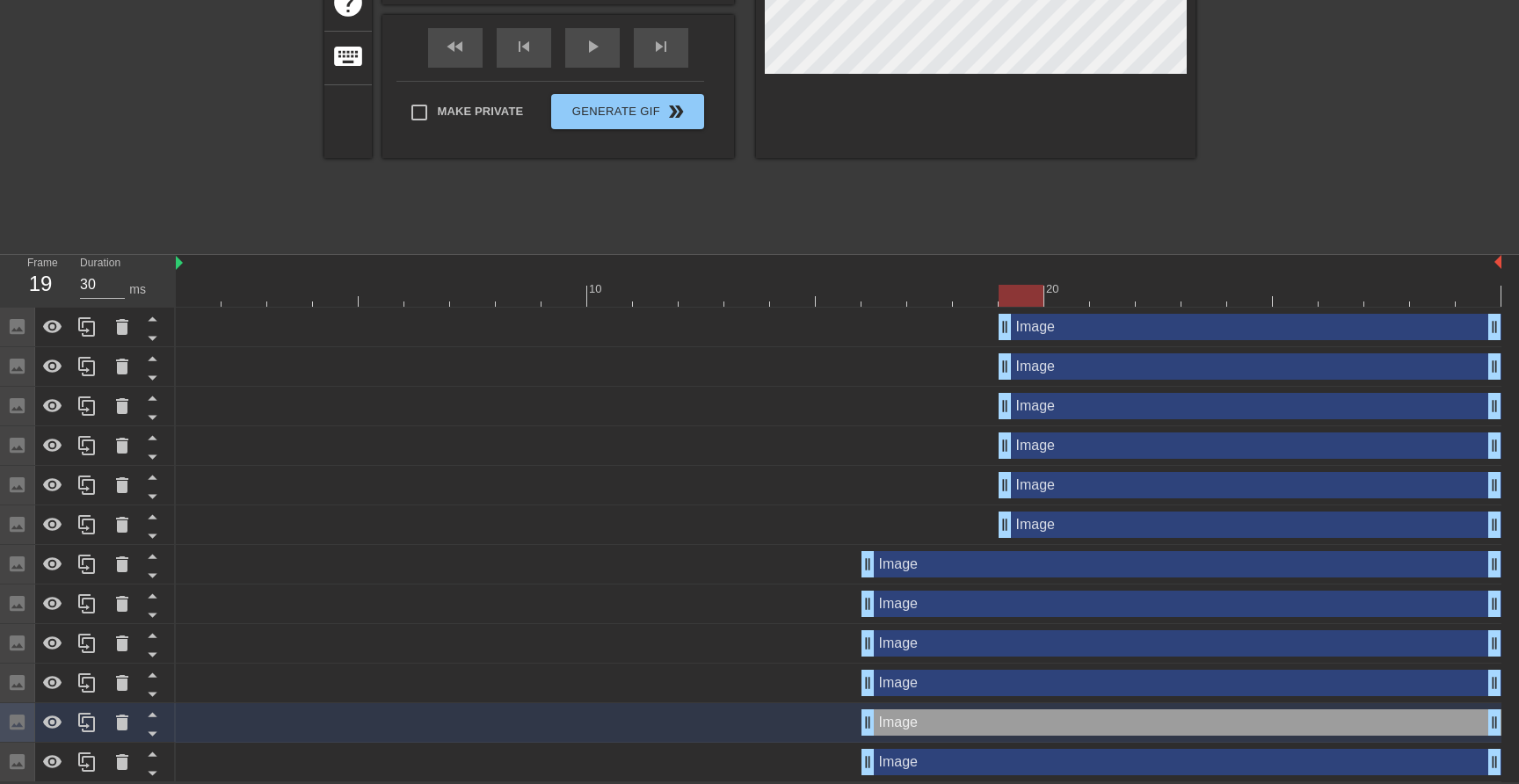
scroll to position [354, 0]
click at [93, 730] on icon at bounding box center [87, 722] width 21 height 21
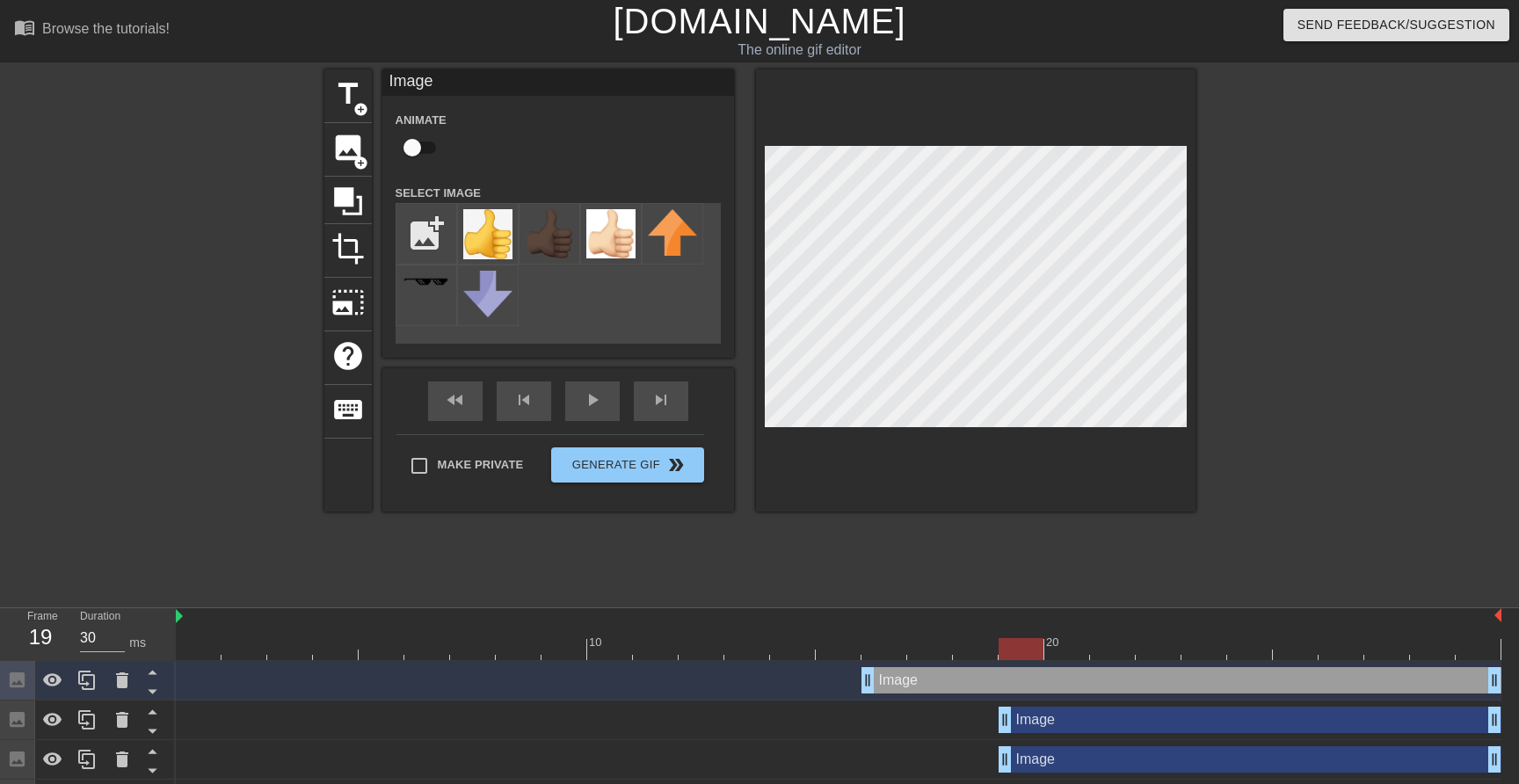
scroll to position [0, 0]
drag, startPoint x: 866, startPoint y: 686, endPoint x: 998, endPoint y: 686, distance: 132.0
click at [998, 686] on div "Image drag_handle drag_handle" at bounding box center [839, 681] width 1326 height 27
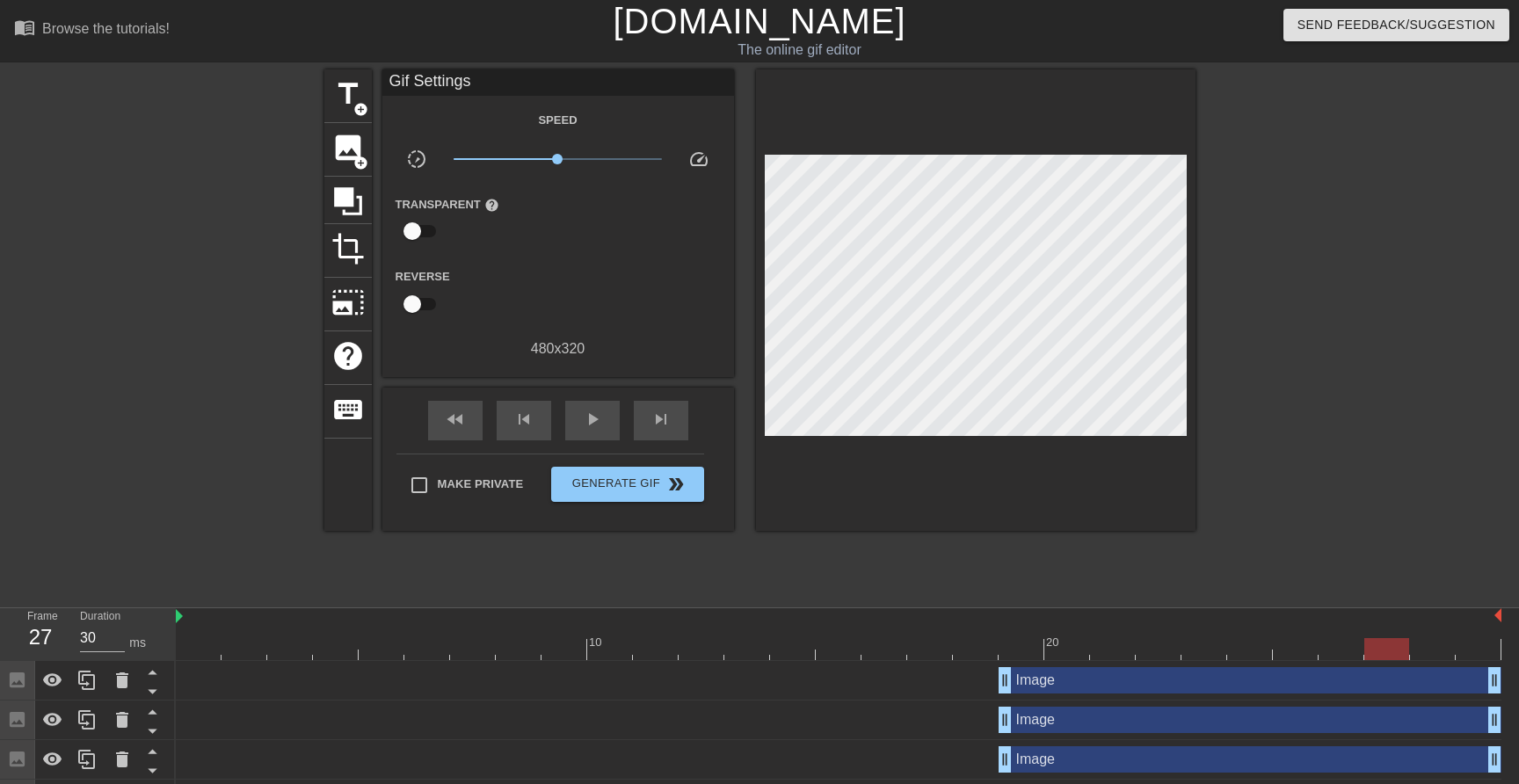
drag, startPoint x: 1058, startPoint y: 646, endPoint x: 1476, endPoint y: 636, distance: 418.1
click at [1460, 629] on div "10 20" at bounding box center [839, 634] width 1326 height 52
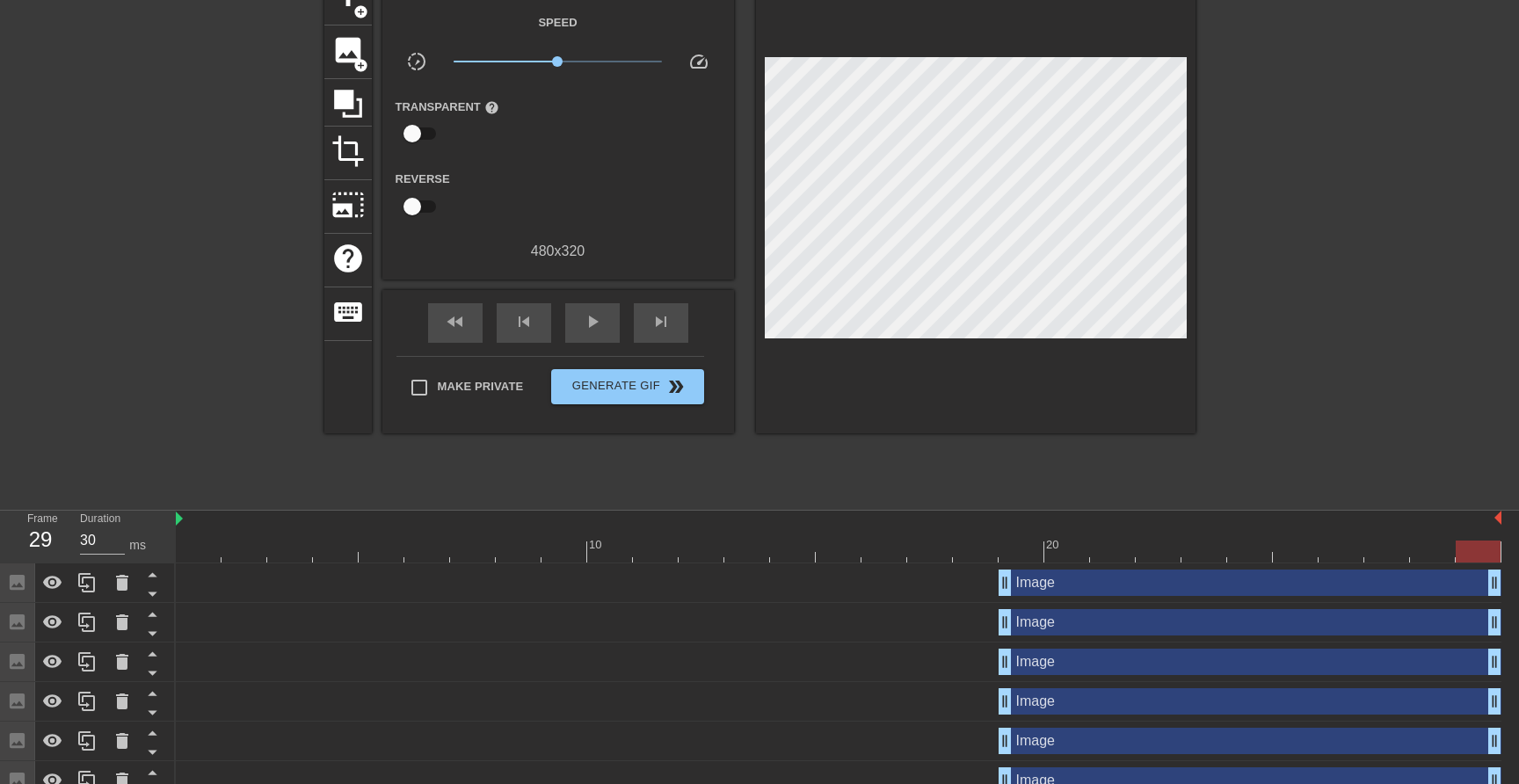
scroll to position [112, 0]
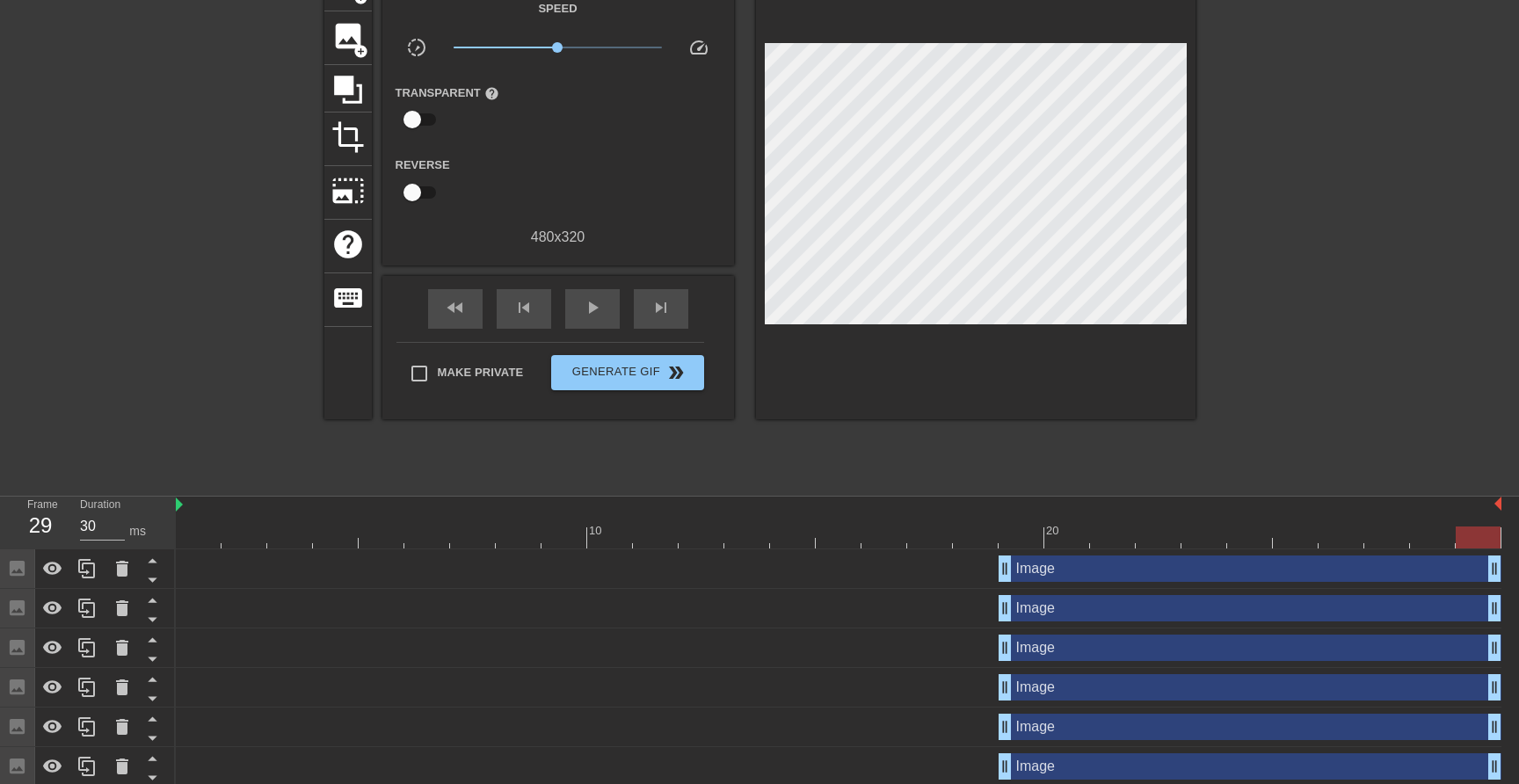
type input "50"
click at [201, 537] on div at bounding box center [839, 537] width 1326 height 22
click at [648, 369] on span "Generate Gif double_arrow" at bounding box center [627, 373] width 138 height 21
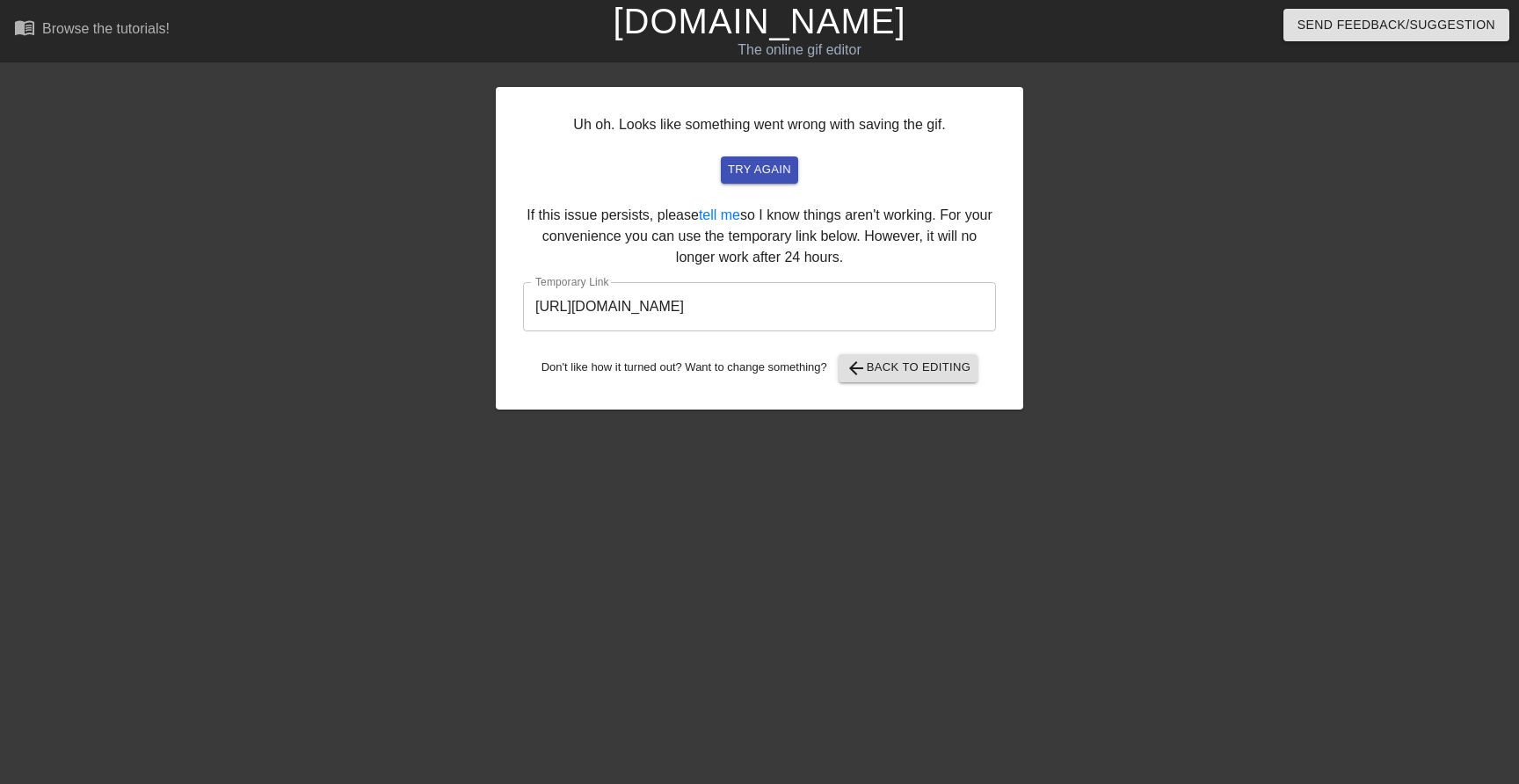
click at [889, 304] on input "[URL][DOMAIN_NAME]" at bounding box center [760, 306] width 473 height 49
click at [834, 298] on input "[URL][DOMAIN_NAME]" at bounding box center [760, 306] width 473 height 49
